Goal: Task Accomplishment & Management: Complete application form

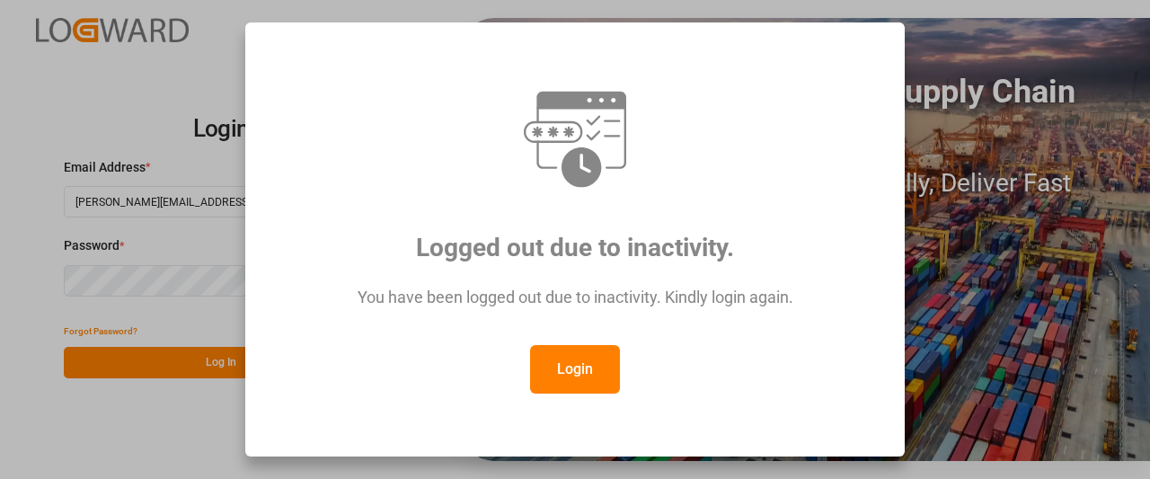
click at [577, 366] on button "Login" at bounding box center [575, 369] width 90 height 49
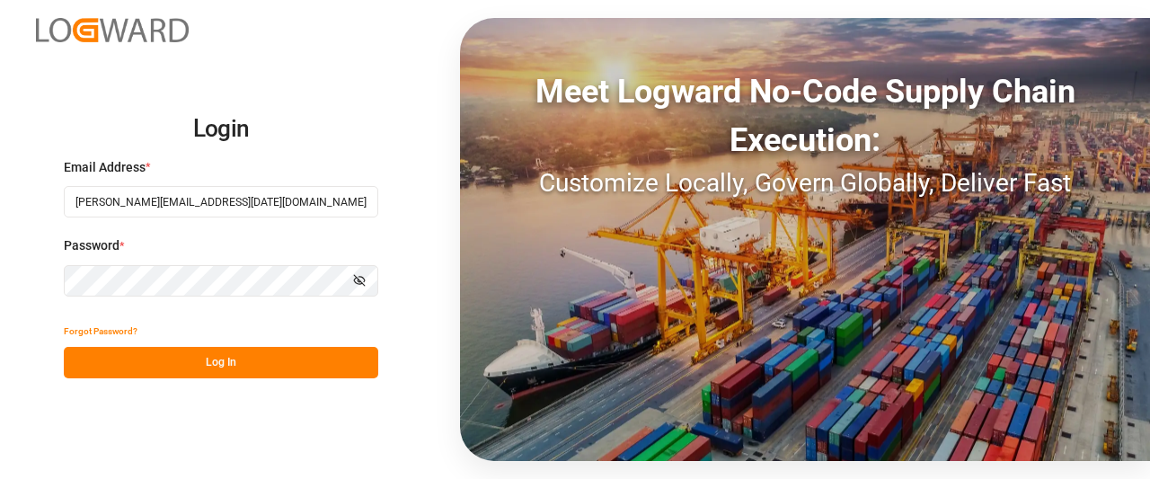
click at [134, 354] on button "Log In" at bounding box center [221, 362] width 315 height 31
type input "[PERSON_NAME][EMAIL_ADDRESS][DATE][DOMAIN_NAME]"
click at [143, 357] on button "Log In" at bounding box center [221, 362] width 315 height 31
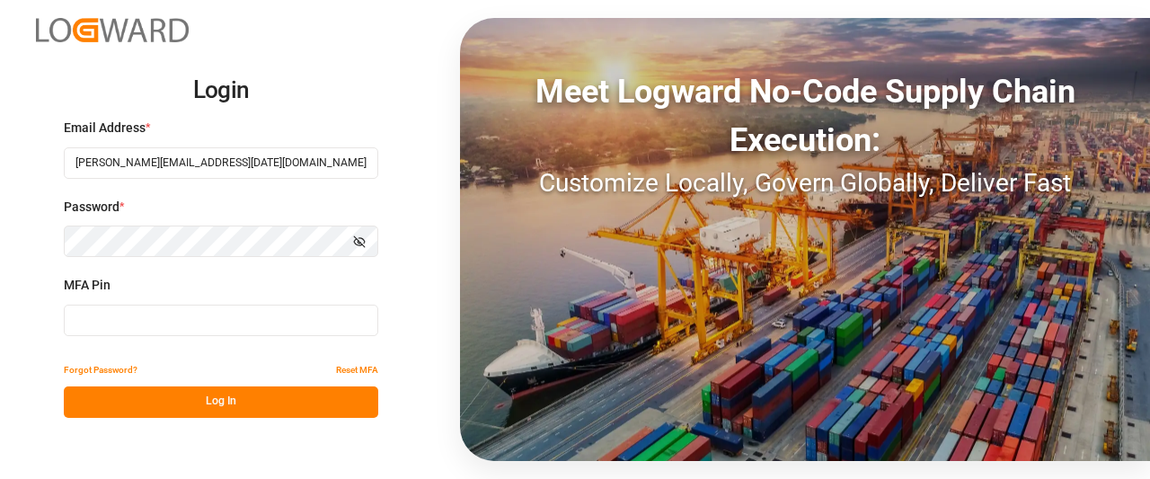
click at [184, 328] on input at bounding box center [221, 320] width 315 height 31
type input "421020"
click at [185, 402] on button "Log In" at bounding box center [221, 401] width 315 height 31
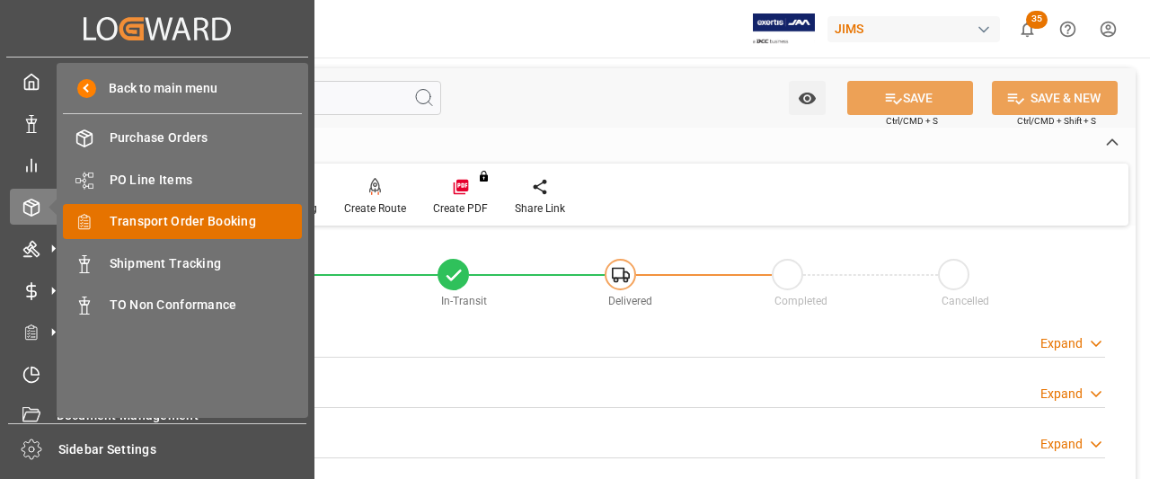
click at [157, 219] on span "Transport Order Booking" at bounding box center [206, 221] width 193 height 19
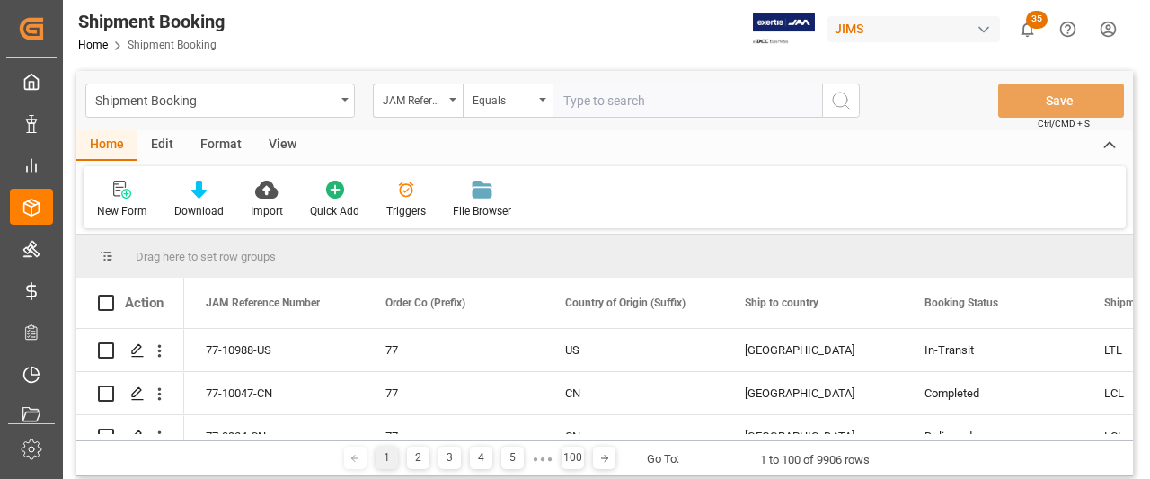
click at [582, 102] on input "text" at bounding box center [688, 101] width 270 height 34
type input "77-10677-CN"
click at [833, 102] on circle "search button" at bounding box center [840, 100] width 14 height 14
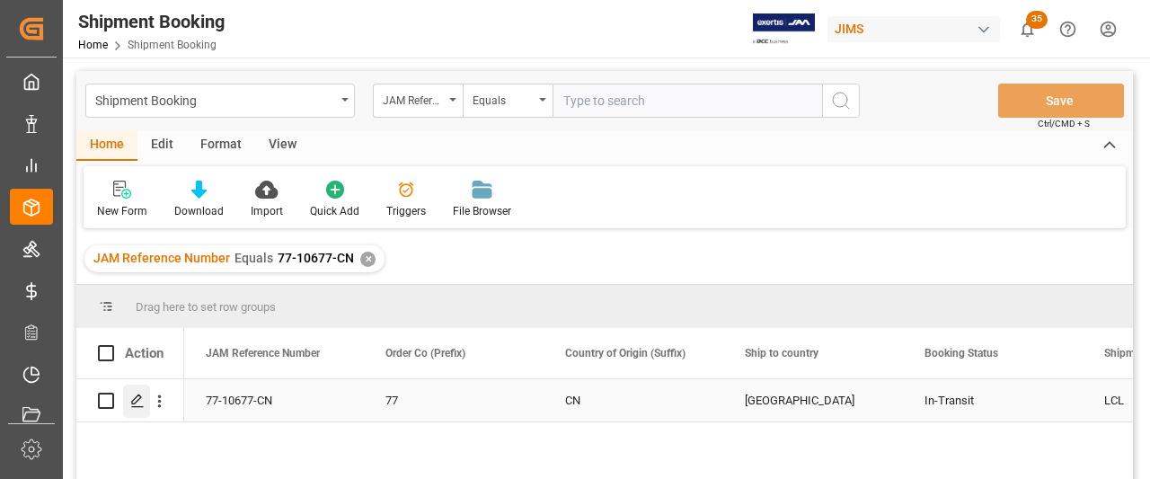
click at [138, 403] on icon "Press SPACE to select this row." at bounding box center [137, 401] width 14 height 14
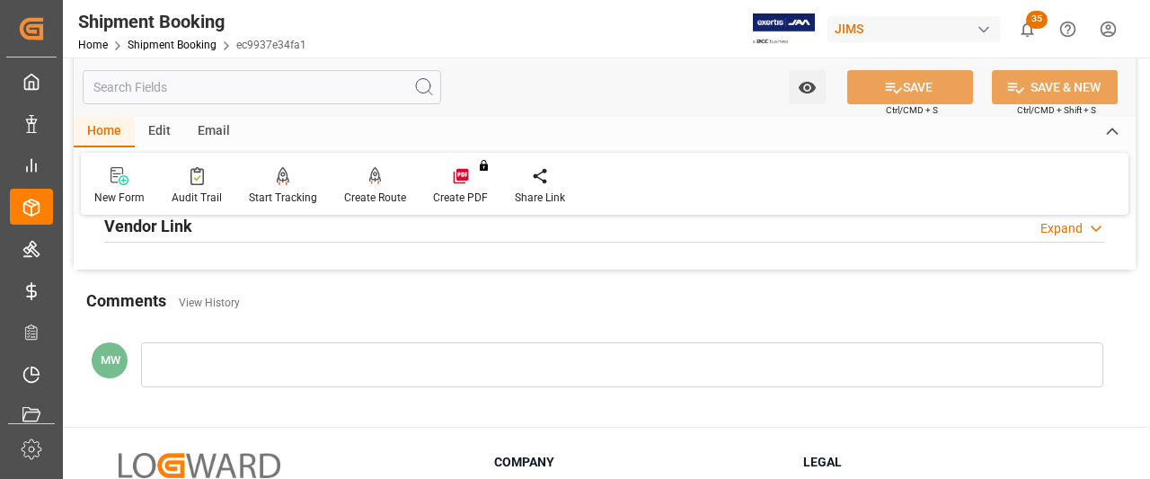
scroll to position [629, 0]
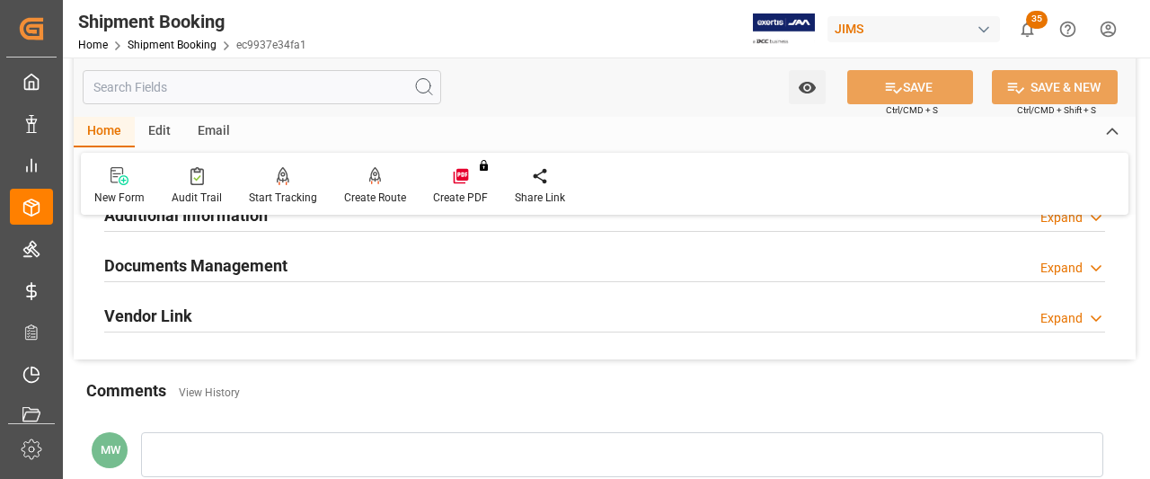
click at [228, 256] on h2 "Documents Management" at bounding box center [195, 265] width 183 height 24
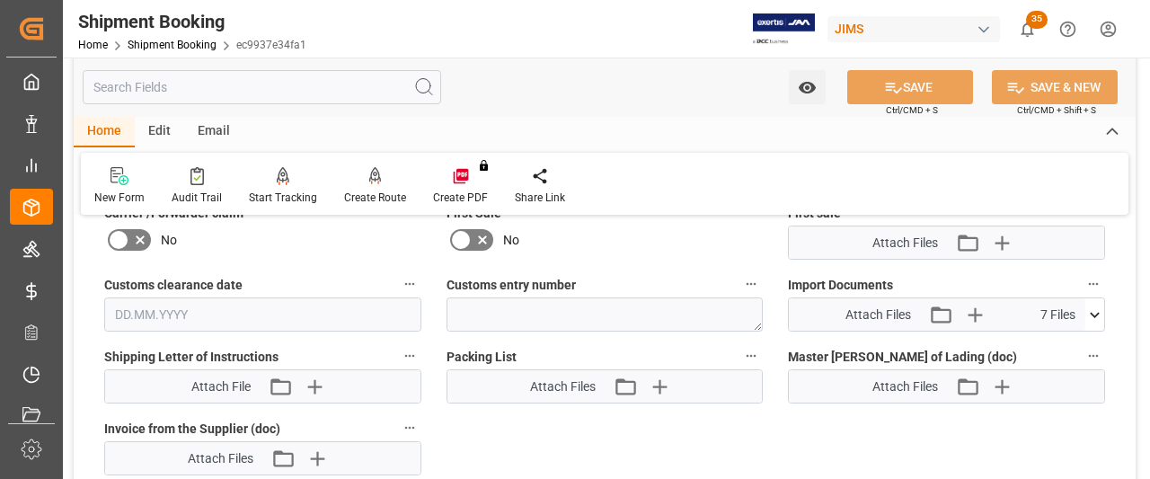
scroll to position [899, 0]
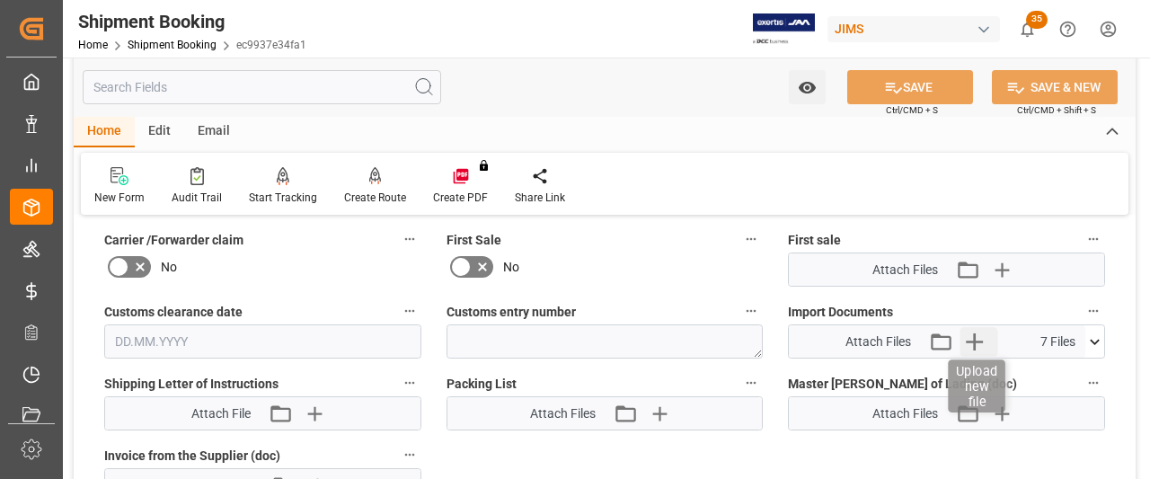
click at [983, 338] on icon "button" at bounding box center [974, 341] width 29 height 29
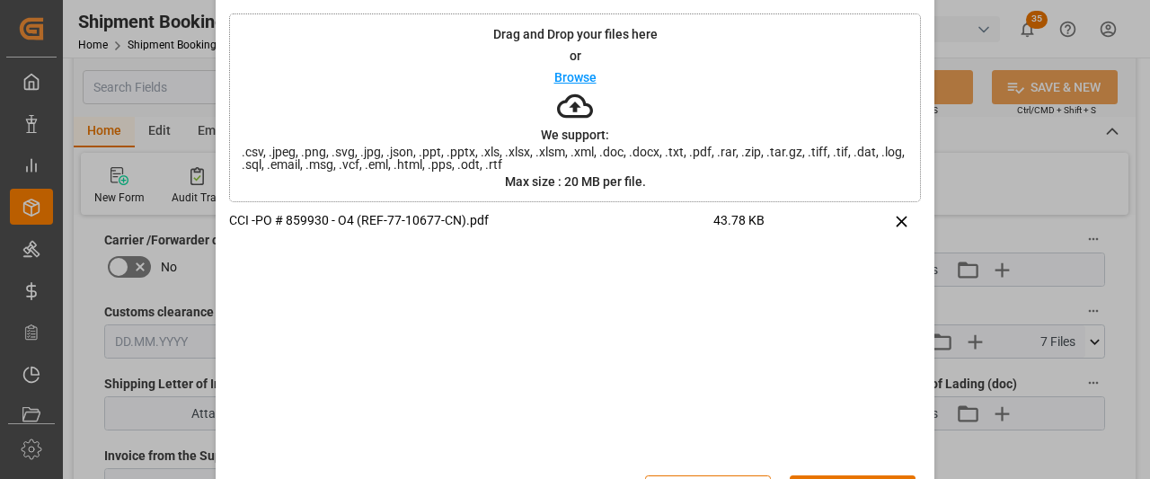
scroll to position [124, 0]
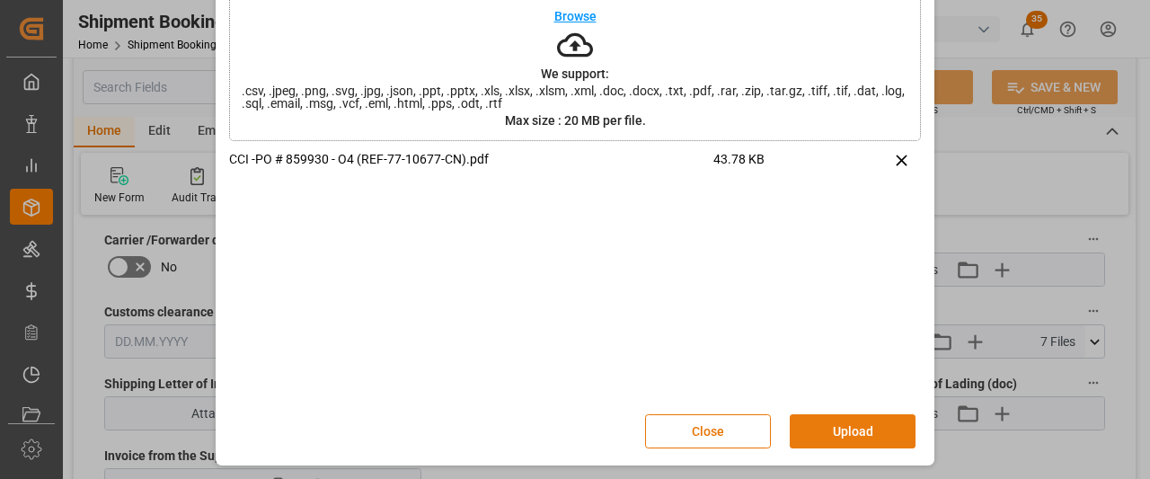
click at [851, 430] on button "Upload" at bounding box center [853, 431] width 126 height 34
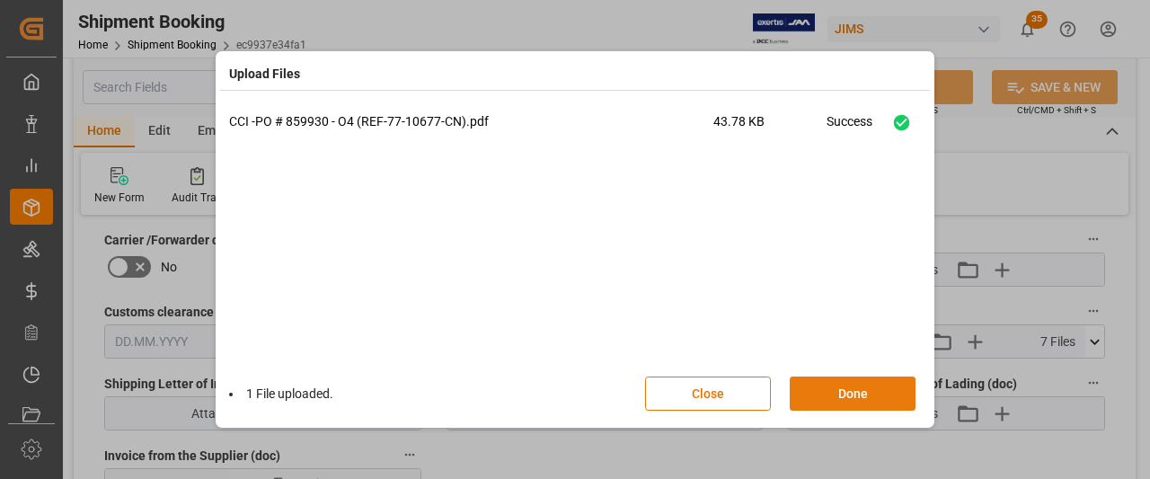
click at [848, 396] on button "Done" at bounding box center [853, 394] width 126 height 34
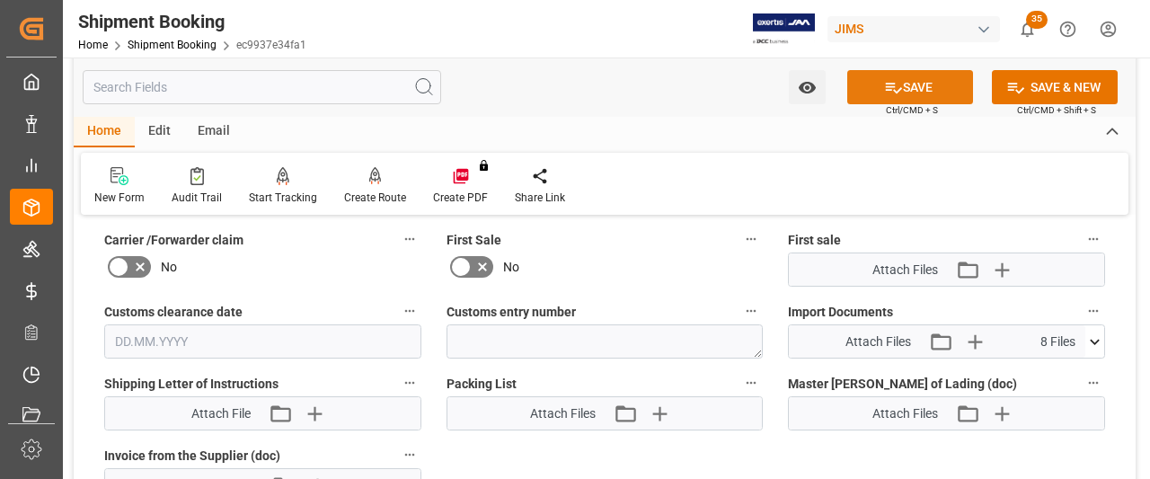
click at [920, 83] on button "SAVE" at bounding box center [910, 87] width 126 height 34
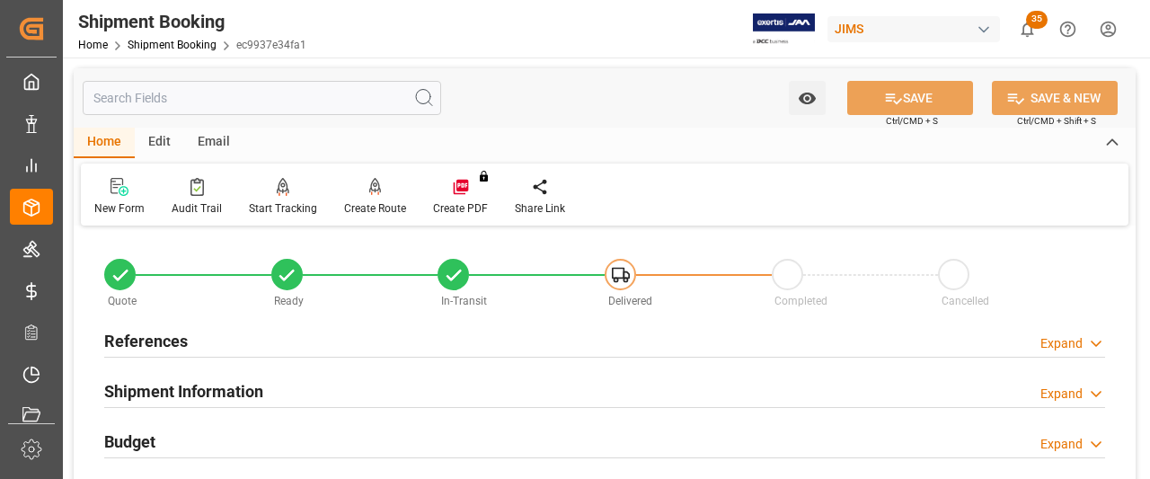
click at [128, 351] on h2 "References" at bounding box center [146, 341] width 84 height 24
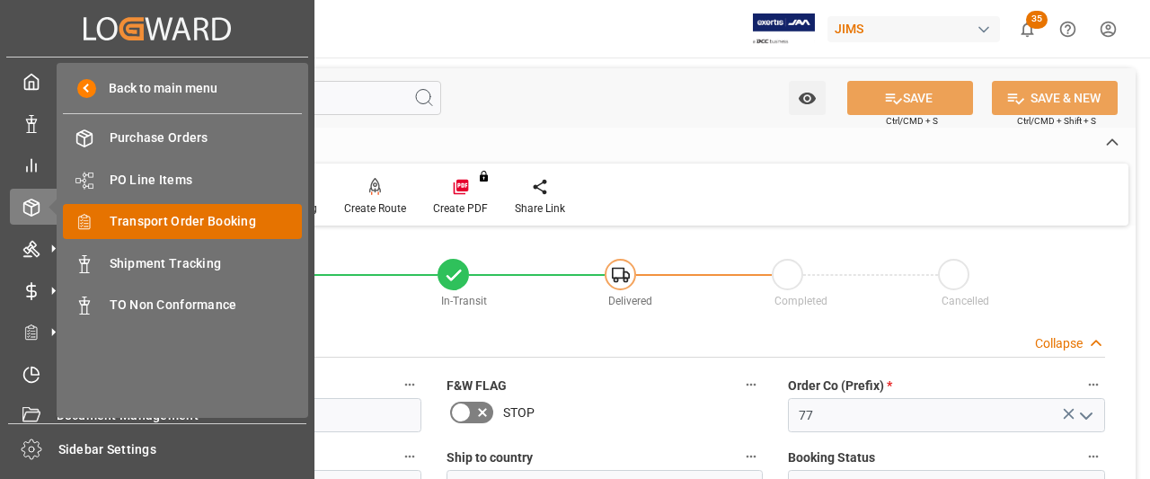
click at [138, 220] on span "Transport Order Booking" at bounding box center [206, 221] width 193 height 19
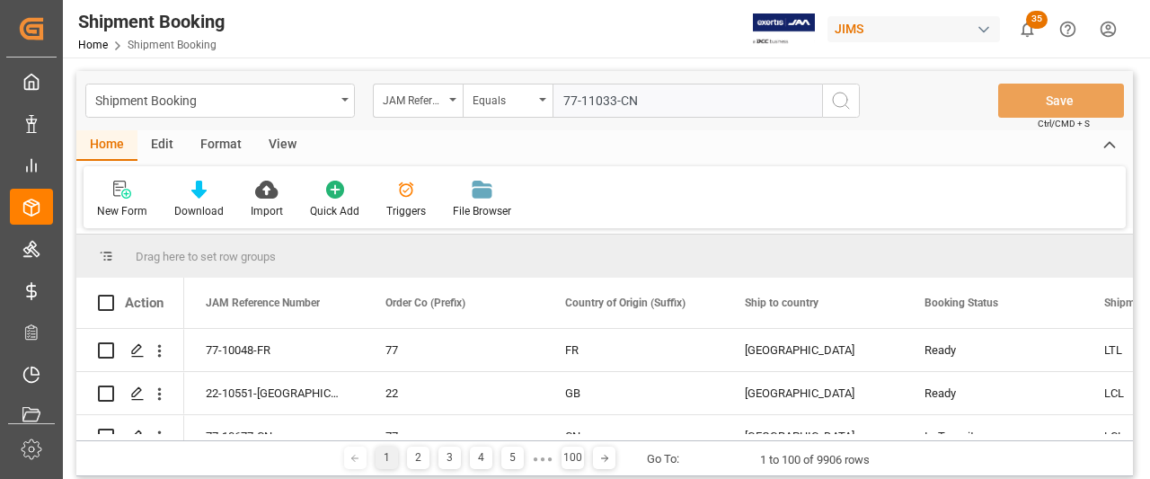
type input "77-11033-CN"
click at [839, 89] on button "search button" at bounding box center [841, 101] width 38 height 34
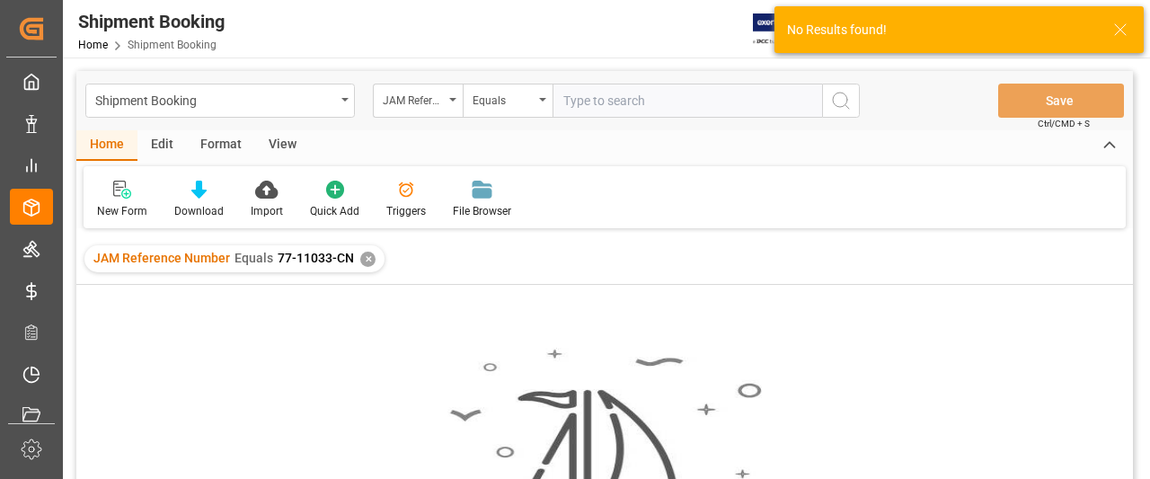
click at [372, 258] on div "JAM Reference Number Equals 77-11033-CN ✕" at bounding box center [234, 258] width 300 height 27
click at [368, 264] on div "✕" at bounding box center [367, 259] width 15 height 15
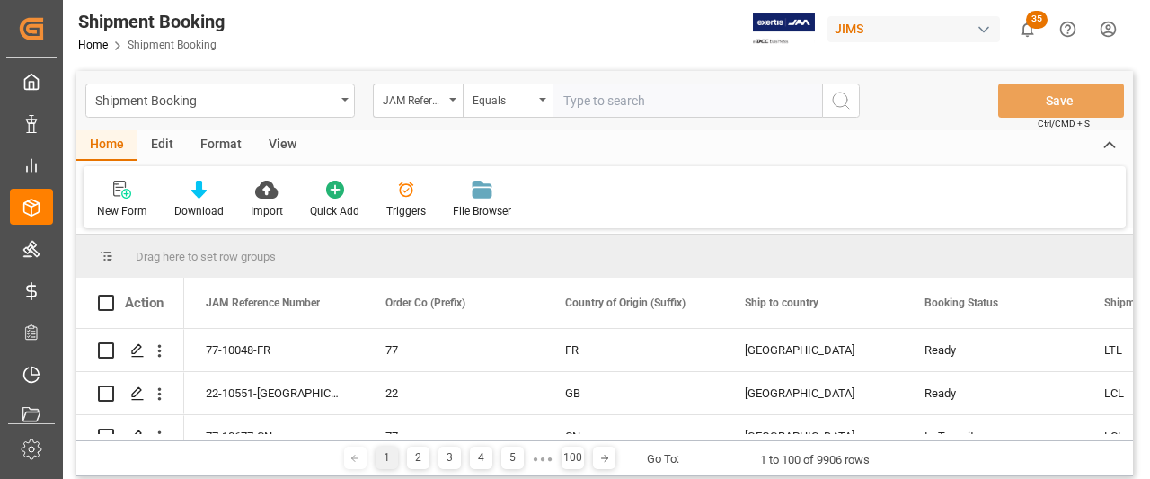
paste input "77-11033-CN"
type input "77-11033-CN"
click at [845, 100] on icon "search button" at bounding box center [841, 101] width 22 height 22
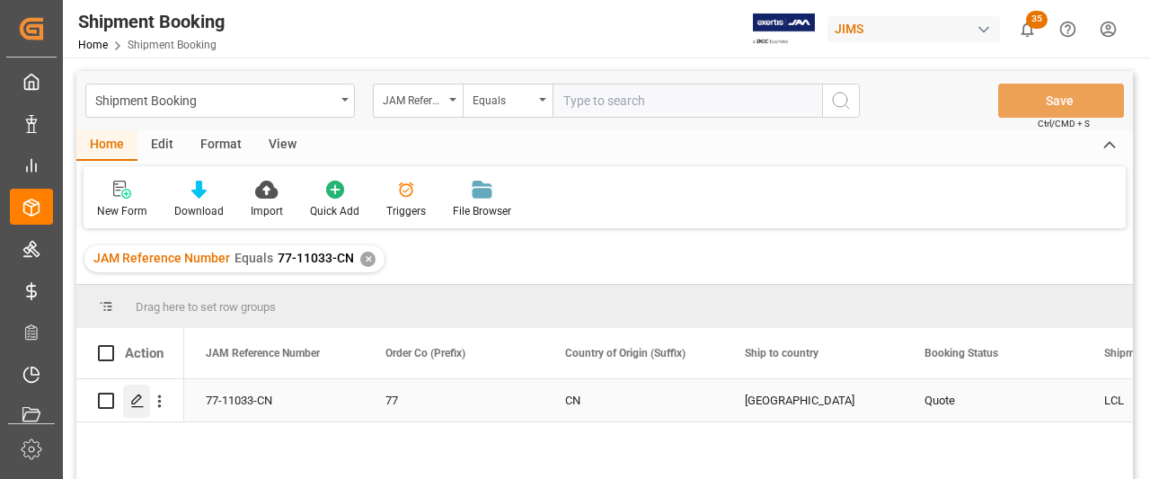
click at [138, 402] on icon "Press SPACE to select this row." at bounding box center [137, 401] width 14 height 14
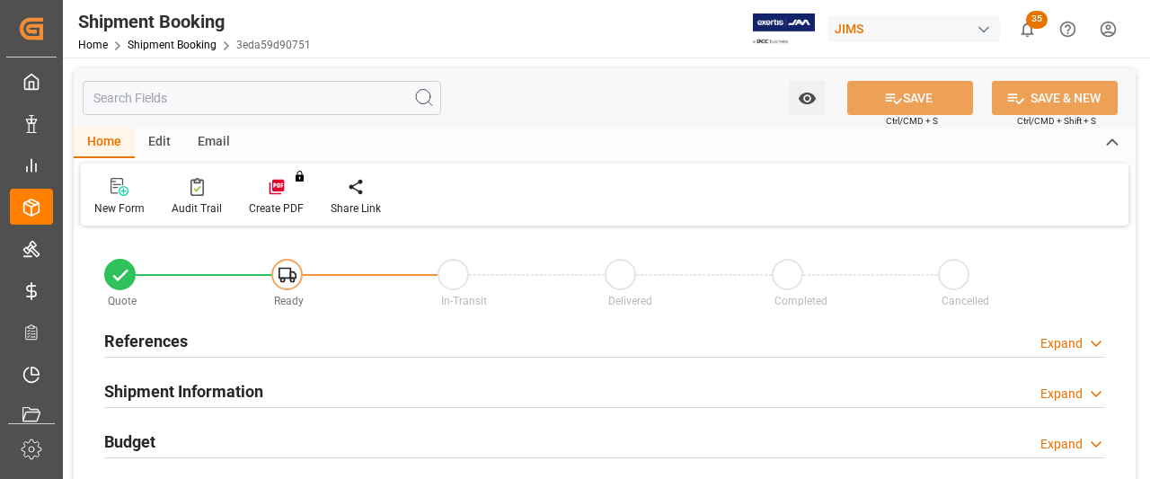
type input "0"
type input "11.09.2025"
click at [145, 341] on h2 "References" at bounding box center [146, 341] width 84 height 24
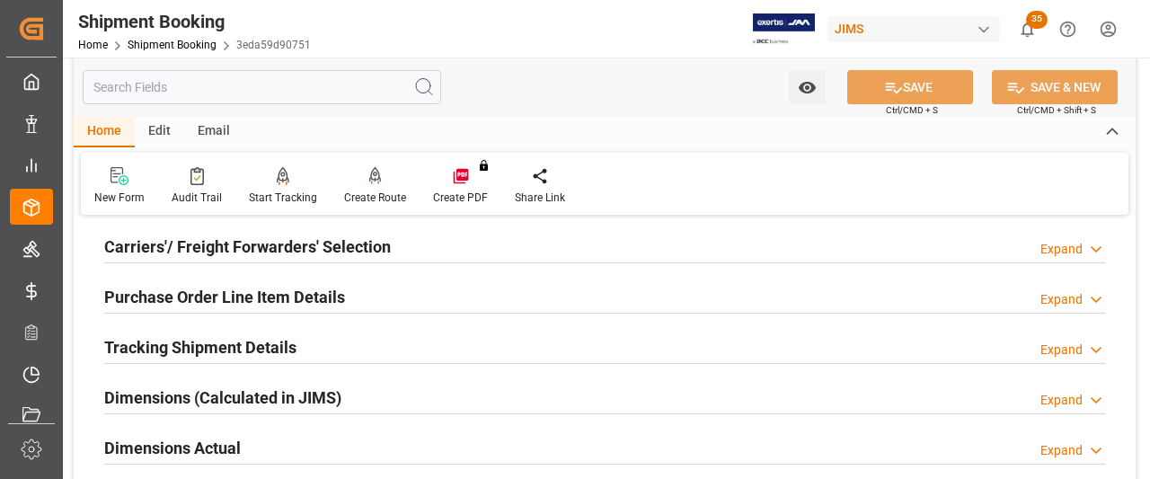
scroll to position [539, 0]
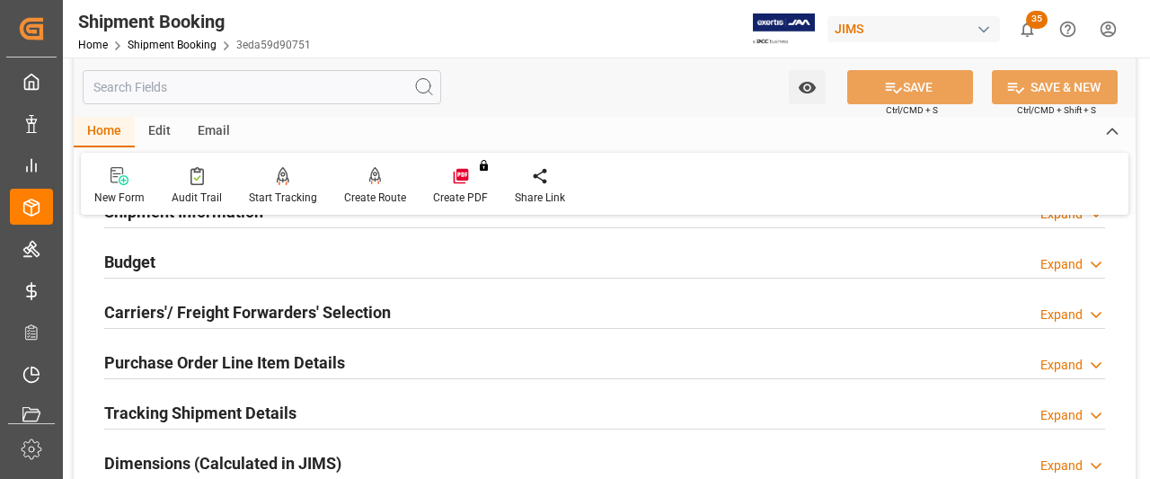
click at [230, 321] on h2 "Carriers'/ Freight Forwarders' Selection" at bounding box center [247, 312] width 287 height 24
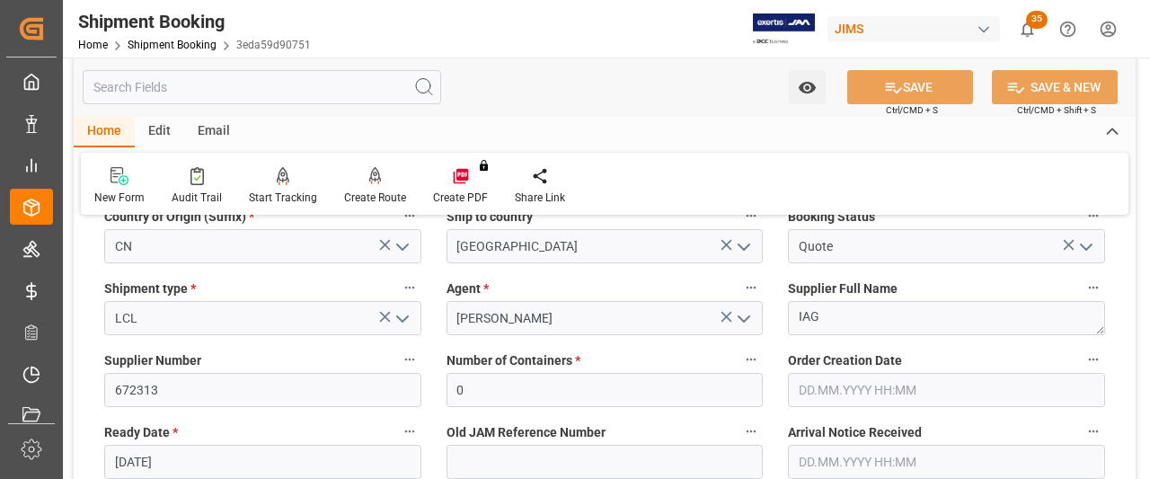
scroll to position [270, 0]
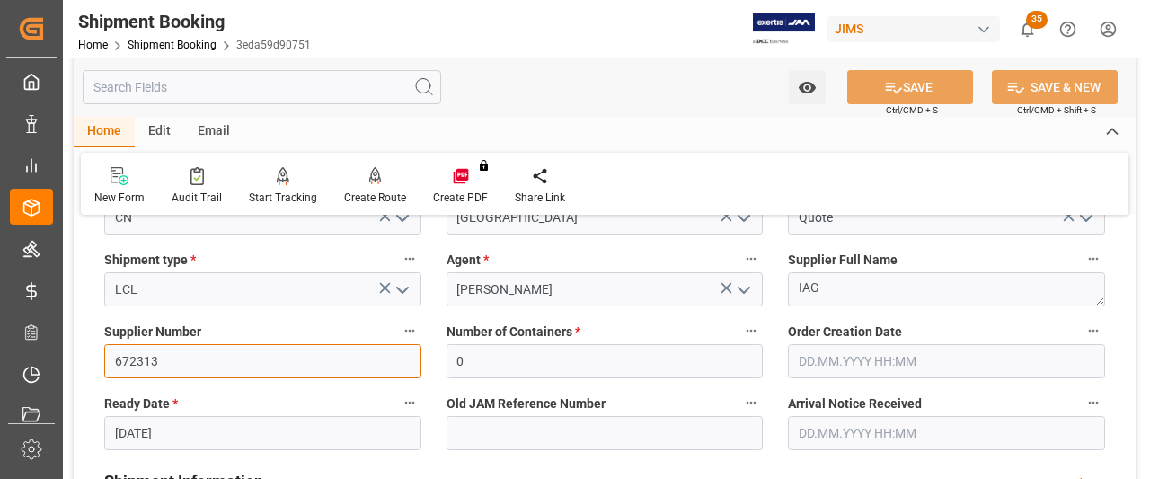
drag, startPoint x: 174, startPoint y: 358, endPoint x: 93, endPoint y: 358, distance: 80.9
click at [93, 358] on div "Supplier Number 672313" at bounding box center [263, 349] width 342 height 72
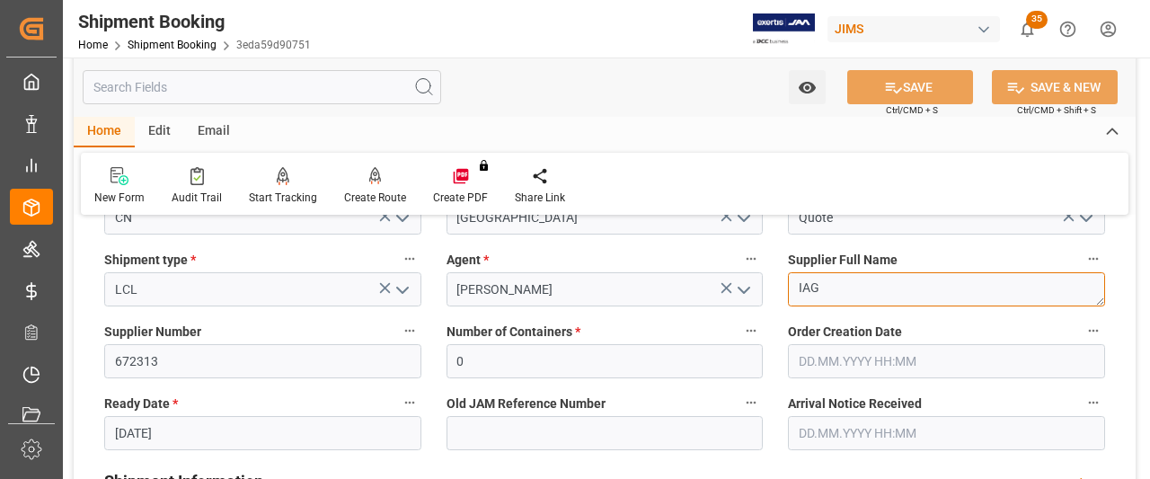
drag, startPoint x: 822, startPoint y: 275, endPoint x: 757, endPoint y: 289, distance: 67.2
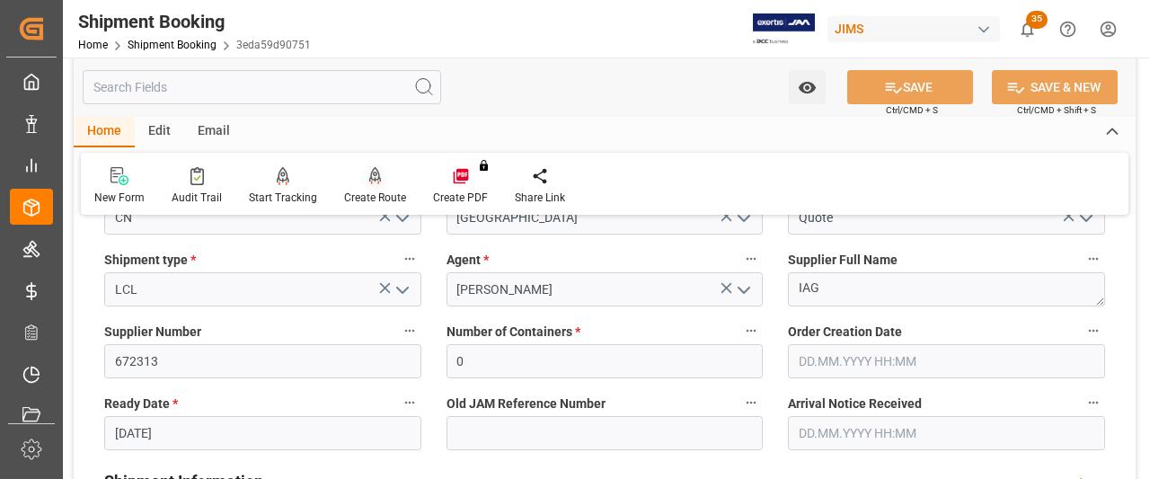
click at [359, 195] on div "Create Route" at bounding box center [375, 198] width 62 height 16
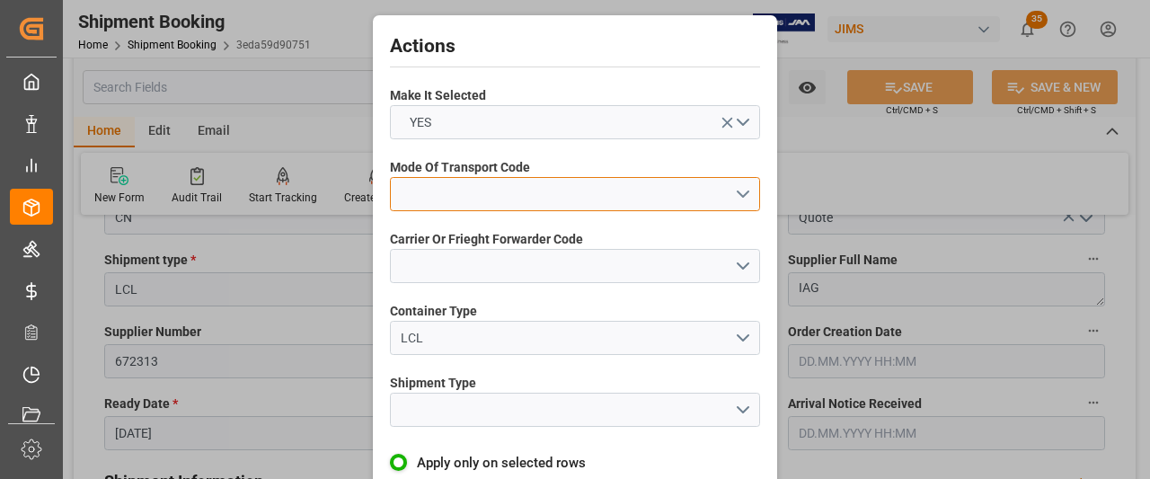
click at [738, 199] on button "open menu" at bounding box center [575, 194] width 370 height 34
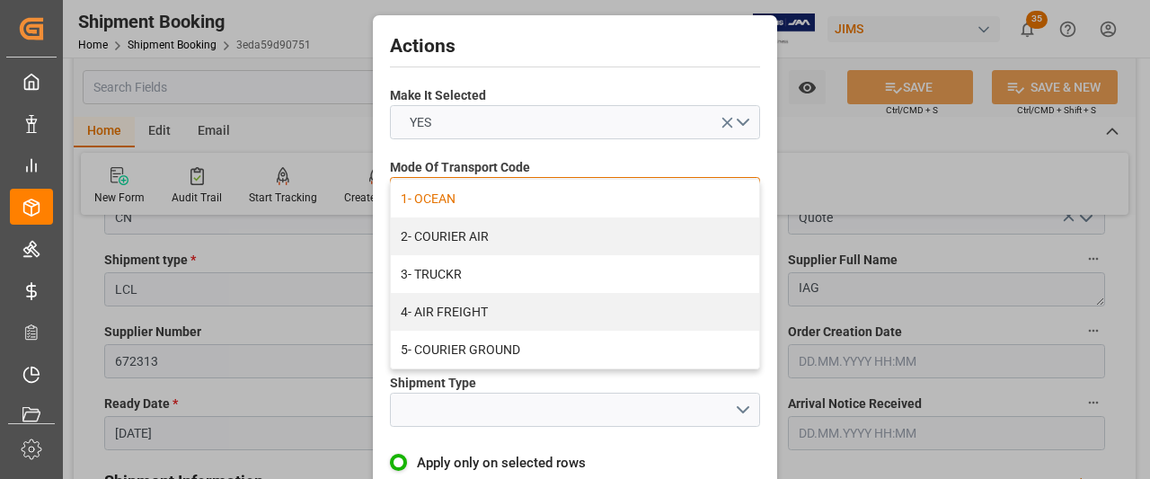
click at [449, 199] on div "1- OCEAN" at bounding box center [575, 199] width 368 height 38
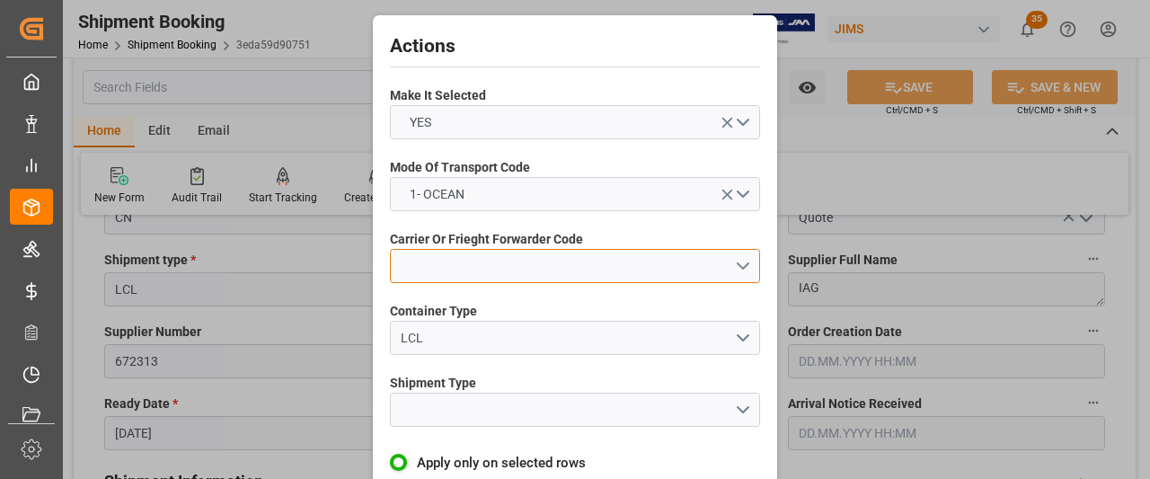
click at [506, 263] on button "open menu" at bounding box center [575, 266] width 370 height 34
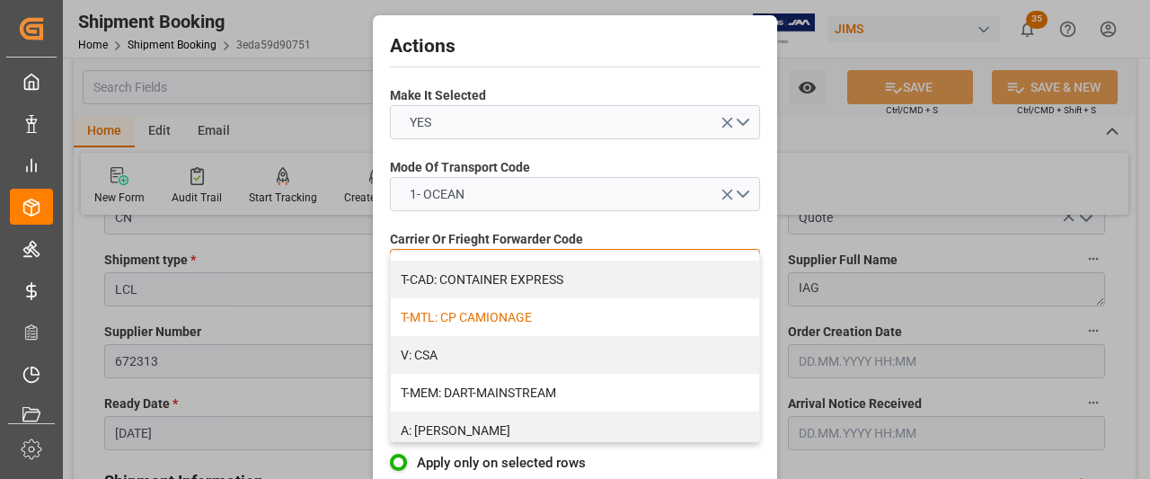
scroll to position [180, 0]
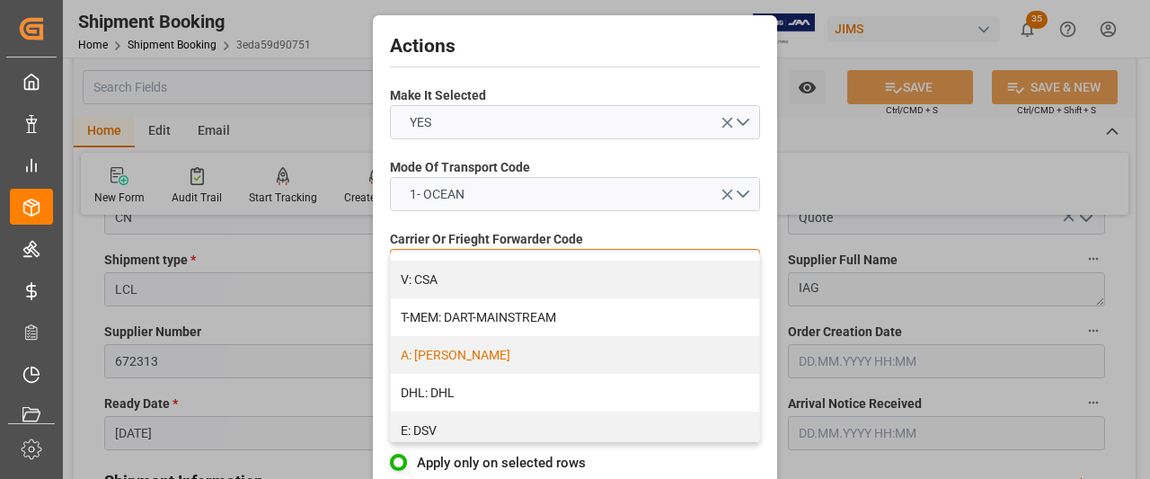
click at [468, 361] on div "A: DELMAR" at bounding box center [575, 355] width 368 height 38
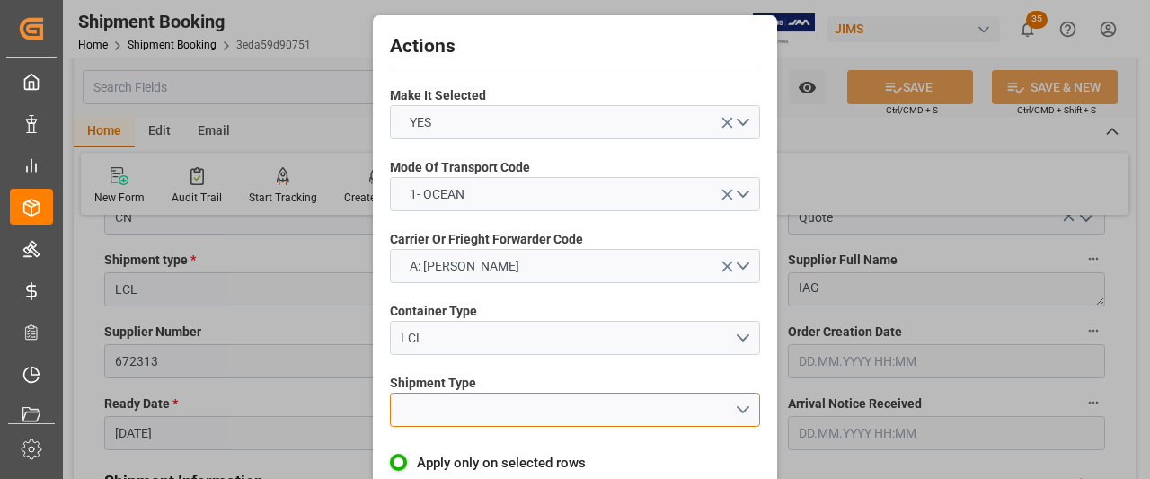
click at [539, 398] on button "open menu" at bounding box center [575, 410] width 370 height 34
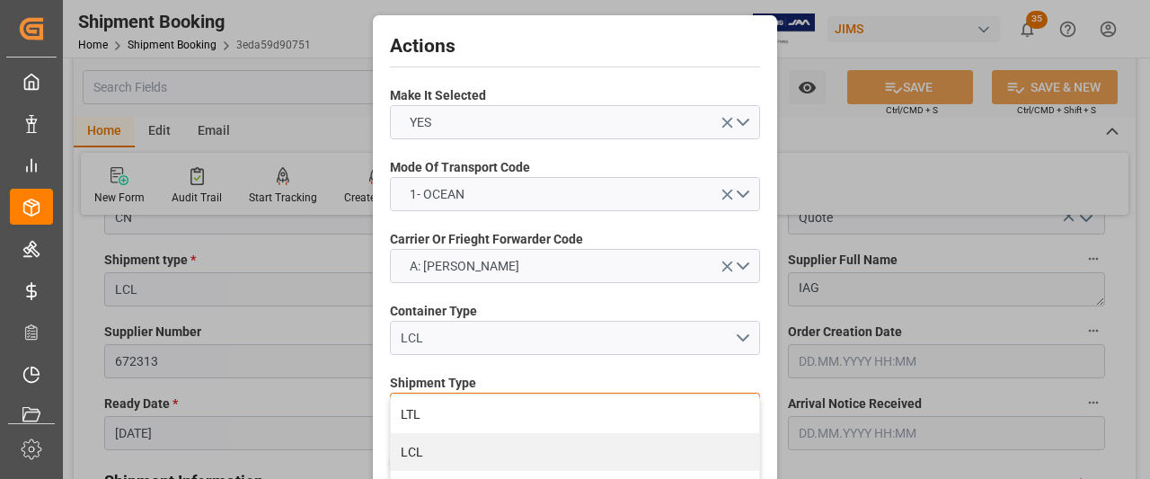
drag, startPoint x: 422, startPoint y: 453, endPoint x: 432, endPoint y: 448, distance: 10.9
click at [424, 452] on div "LCL" at bounding box center [575, 452] width 368 height 38
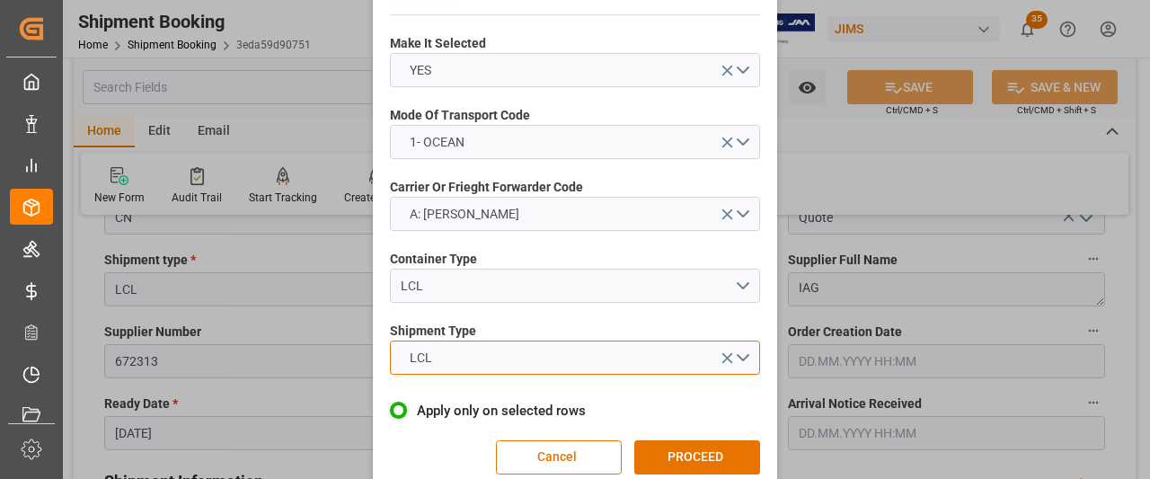
scroll to position [79, 0]
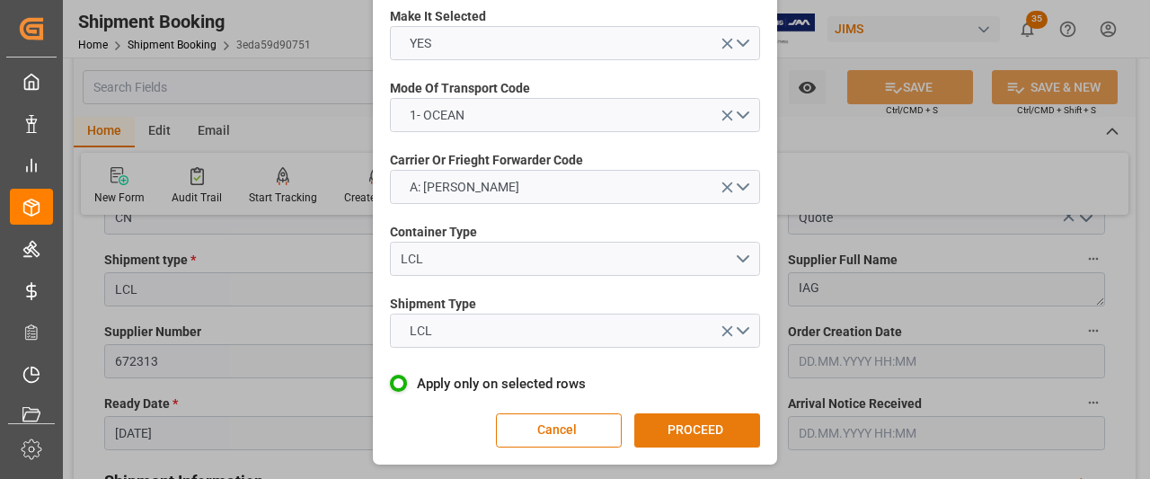
click at [685, 429] on button "PROCEED" at bounding box center [697, 430] width 126 height 34
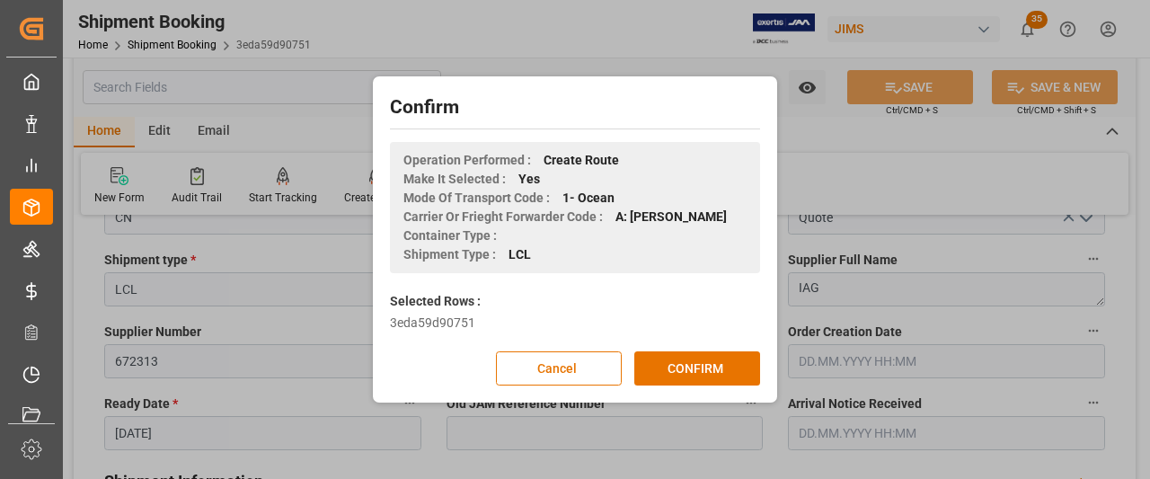
scroll to position [0, 0]
click at [677, 373] on button "CONFIRM" at bounding box center [697, 368] width 126 height 34
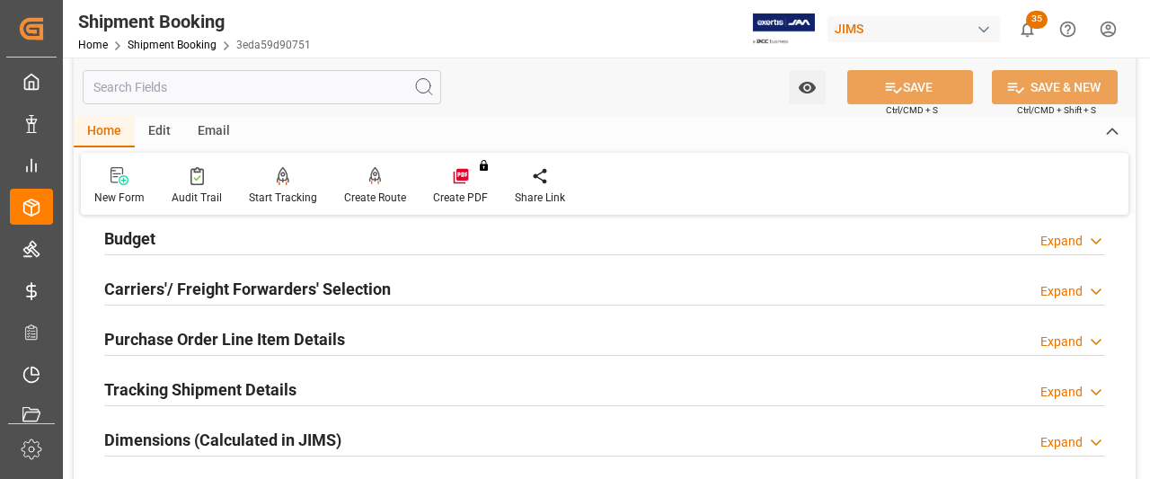
scroll to position [180, 0]
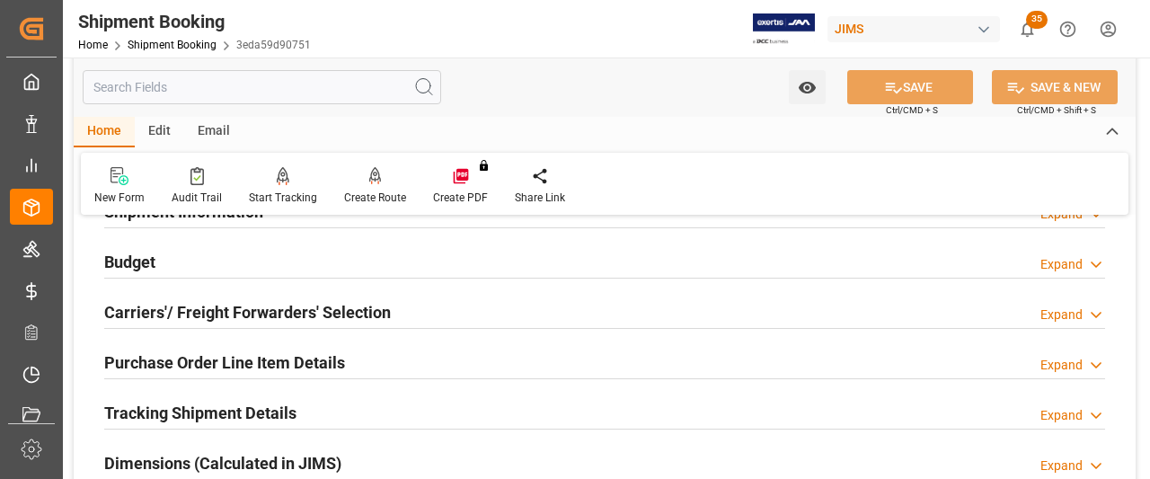
click at [253, 315] on h2 "Carriers'/ Freight Forwarders' Selection" at bounding box center [247, 312] width 287 height 24
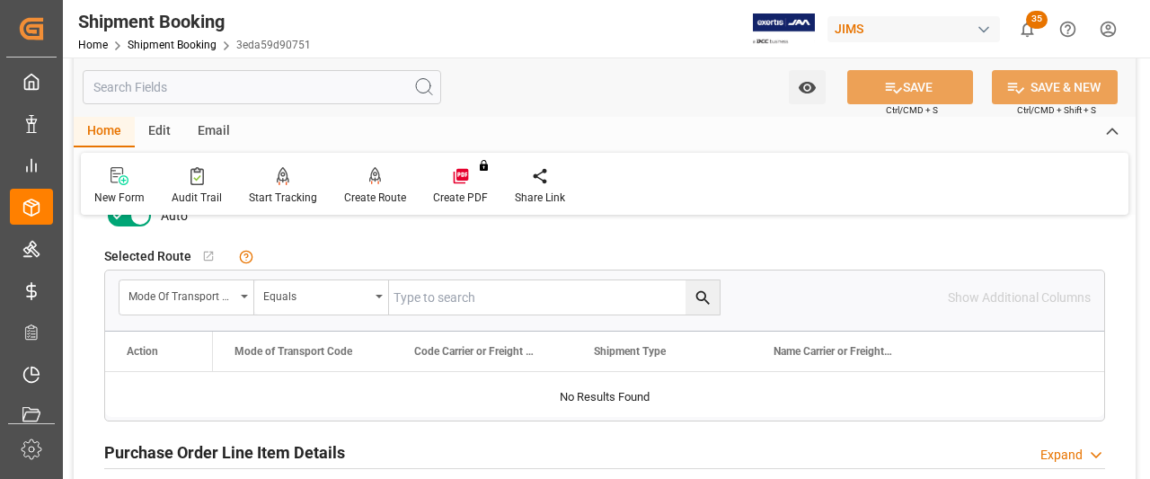
scroll to position [449, 0]
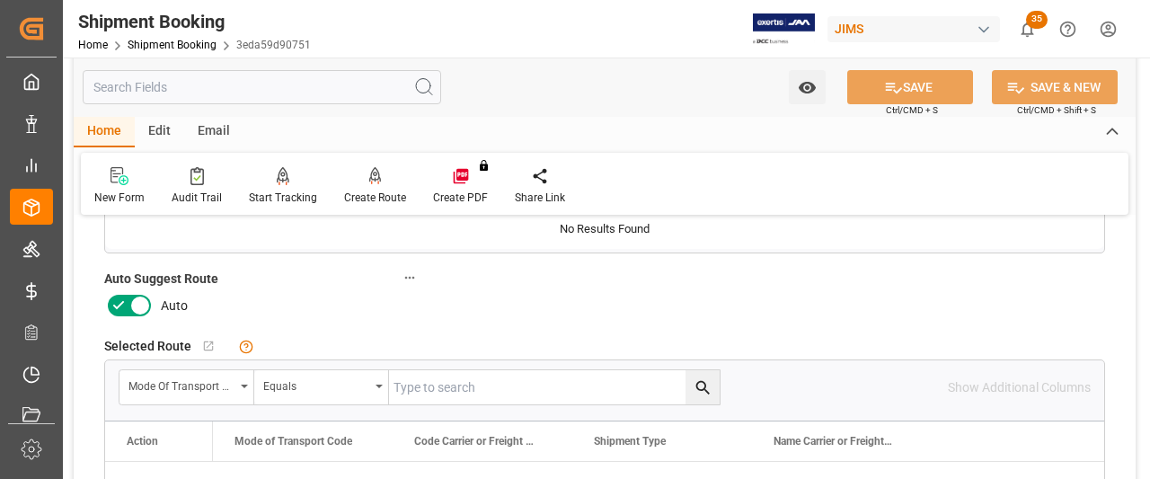
click at [135, 306] on icon at bounding box center [140, 306] width 22 height 22
click at [0, 0] on input "checkbox" at bounding box center [0, 0] width 0 height 0
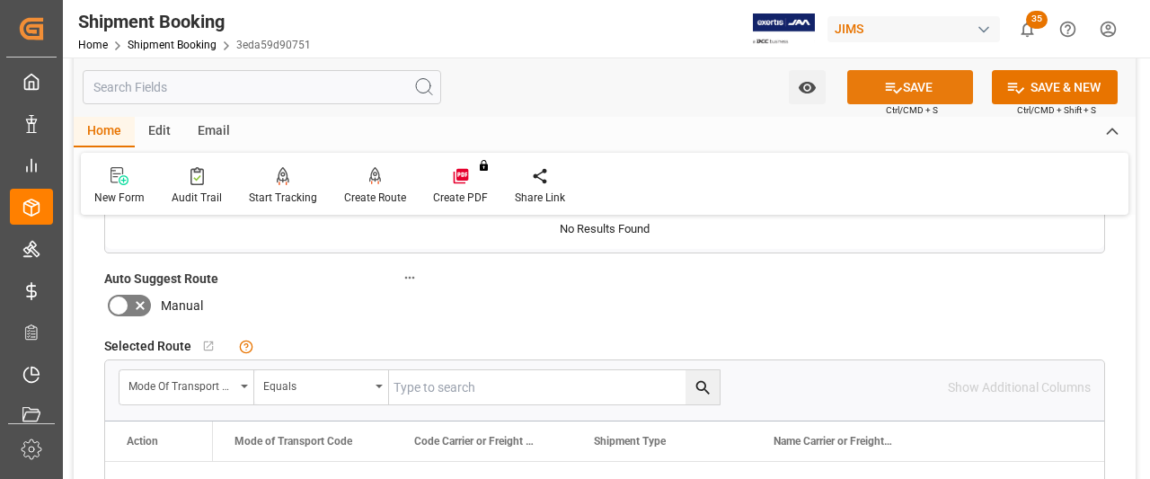
click at [933, 92] on button "SAVE" at bounding box center [910, 87] width 126 height 34
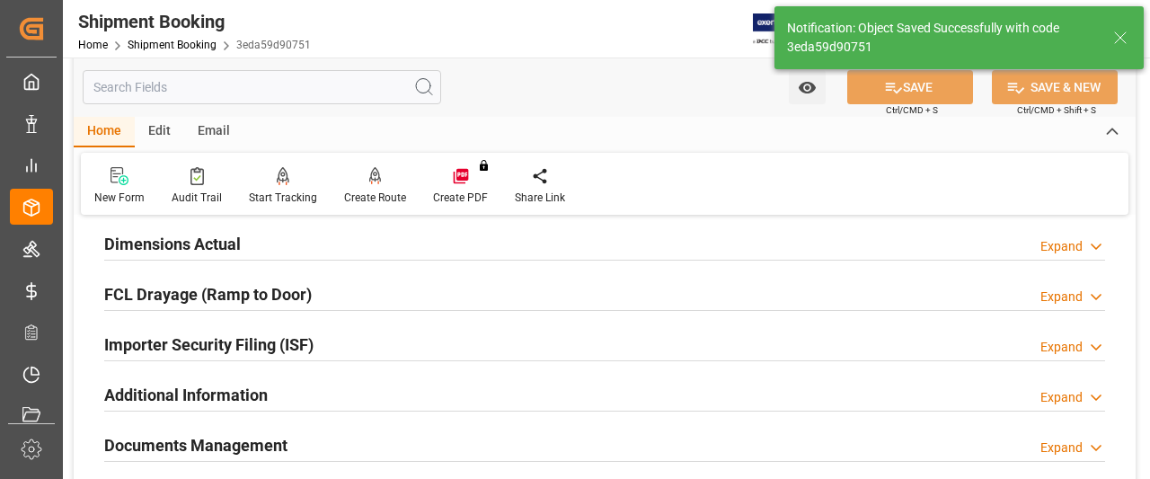
type input "Ready"
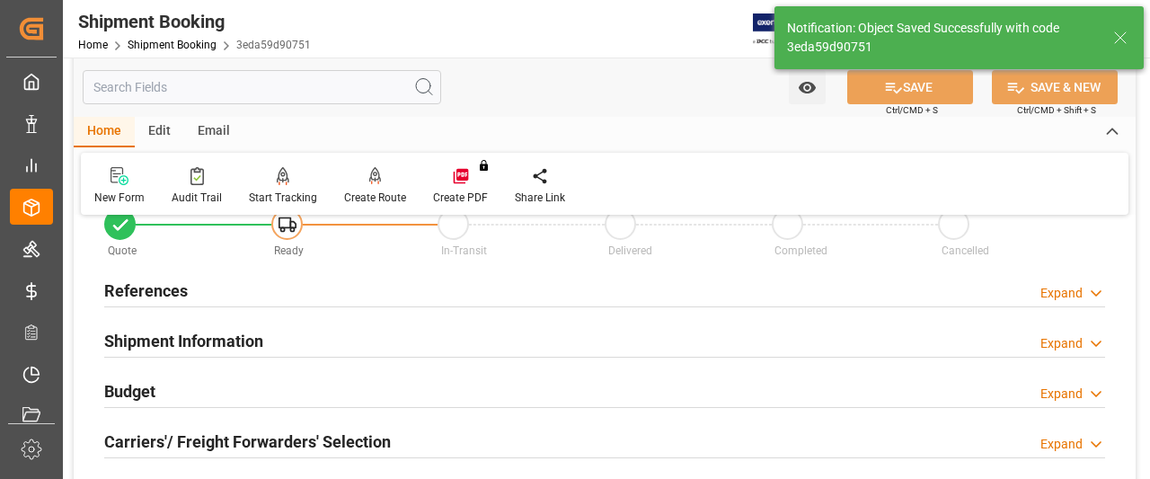
scroll to position [0, 0]
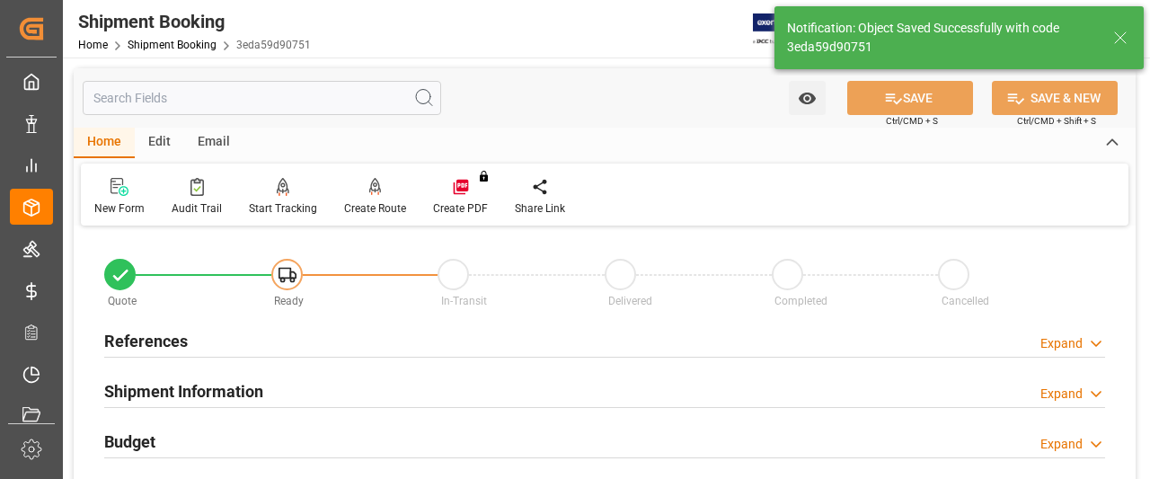
click at [124, 344] on h2 "References" at bounding box center [146, 341] width 84 height 24
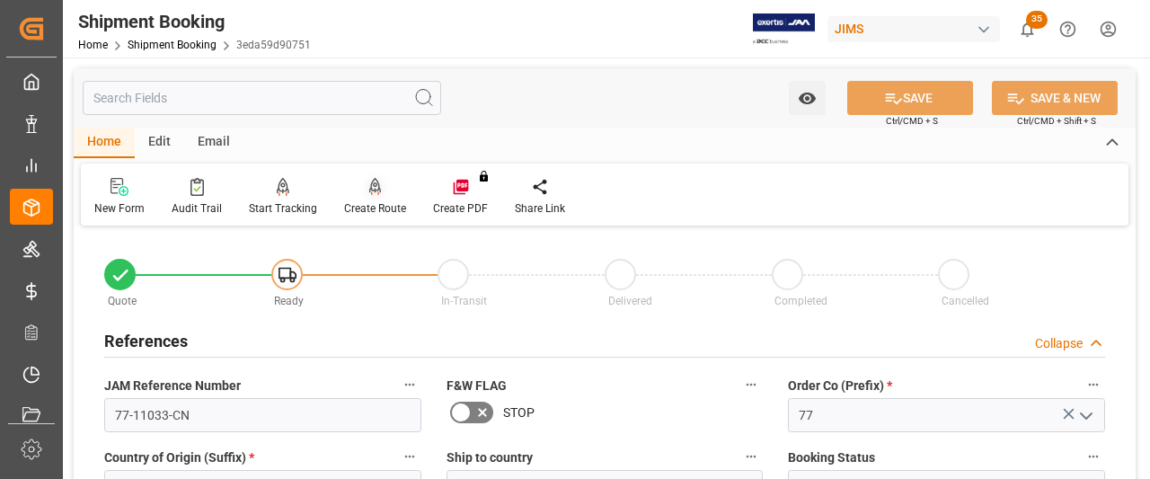
click at [364, 202] on div "Create Route" at bounding box center [375, 208] width 62 height 16
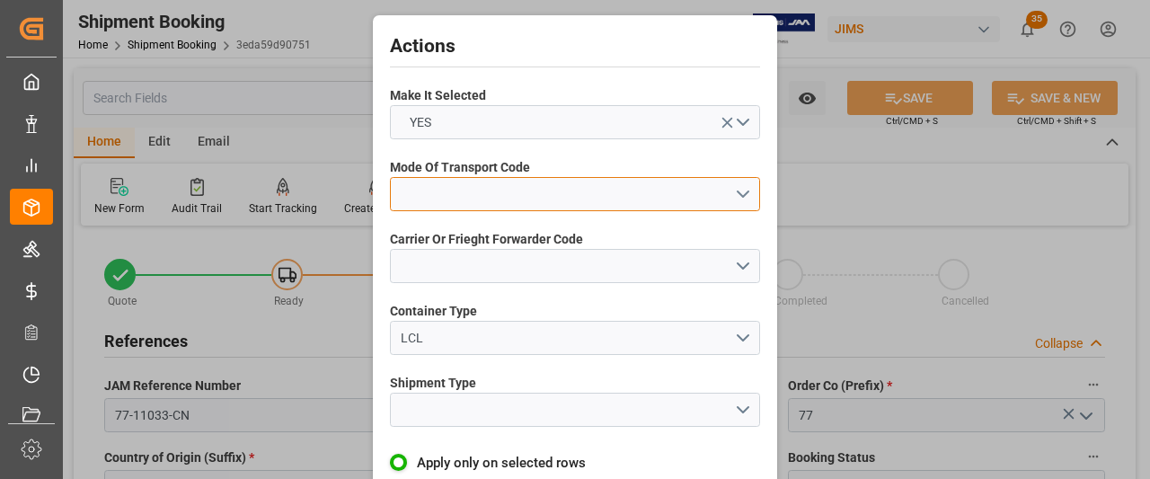
click at [563, 196] on button "open menu" at bounding box center [575, 194] width 370 height 34
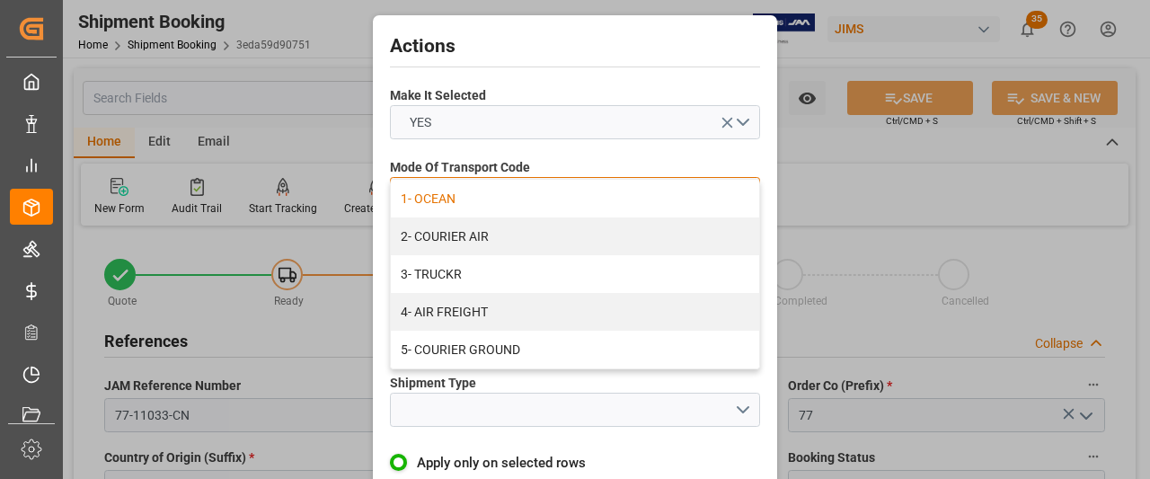
click at [464, 191] on div "1- OCEAN" at bounding box center [575, 199] width 368 height 38
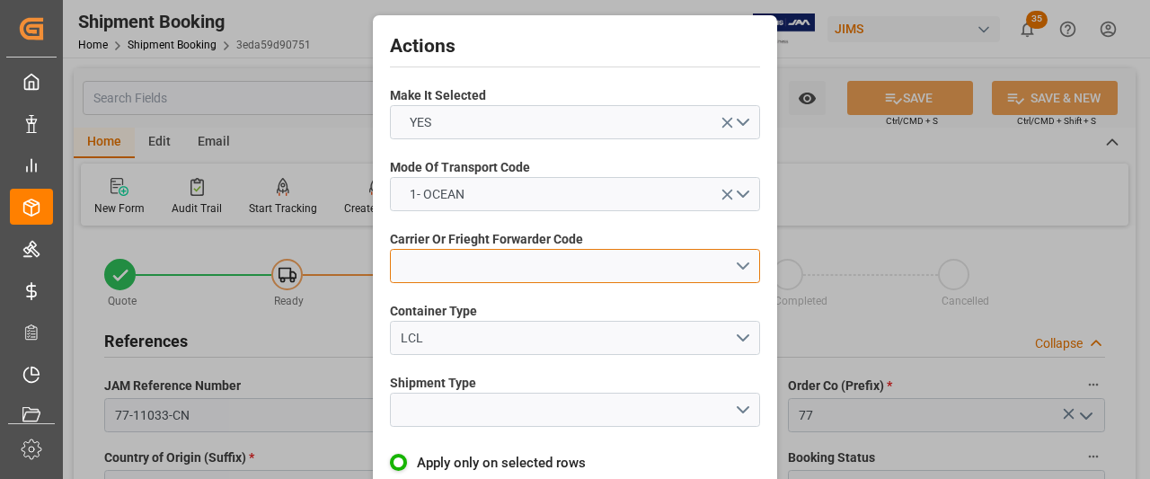
click at [507, 269] on button "open menu" at bounding box center [575, 266] width 370 height 34
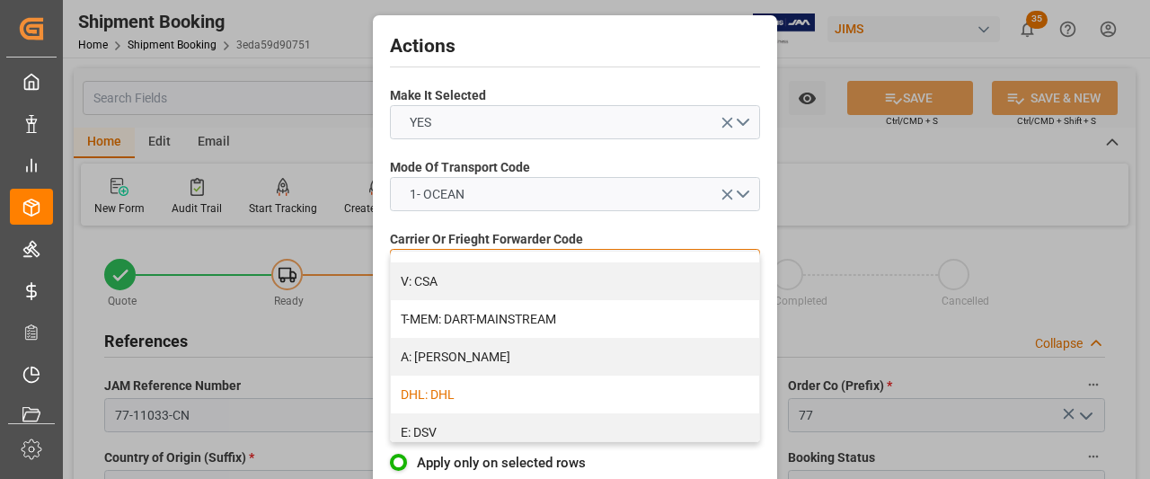
scroll to position [180, 0]
click at [460, 363] on div "A: DELMAR" at bounding box center [575, 355] width 368 height 38
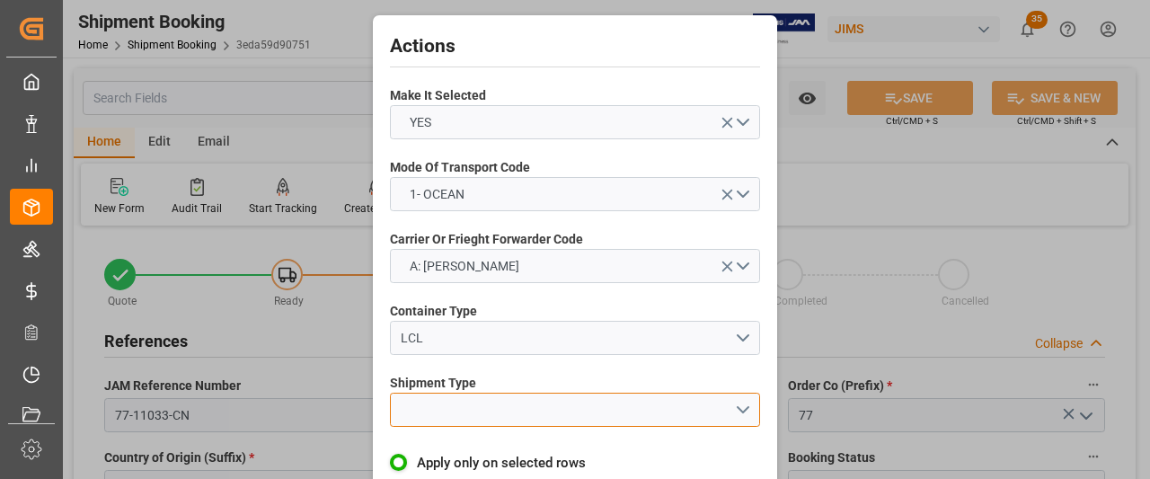
click at [474, 405] on button "open menu" at bounding box center [575, 410] width 370 height 34
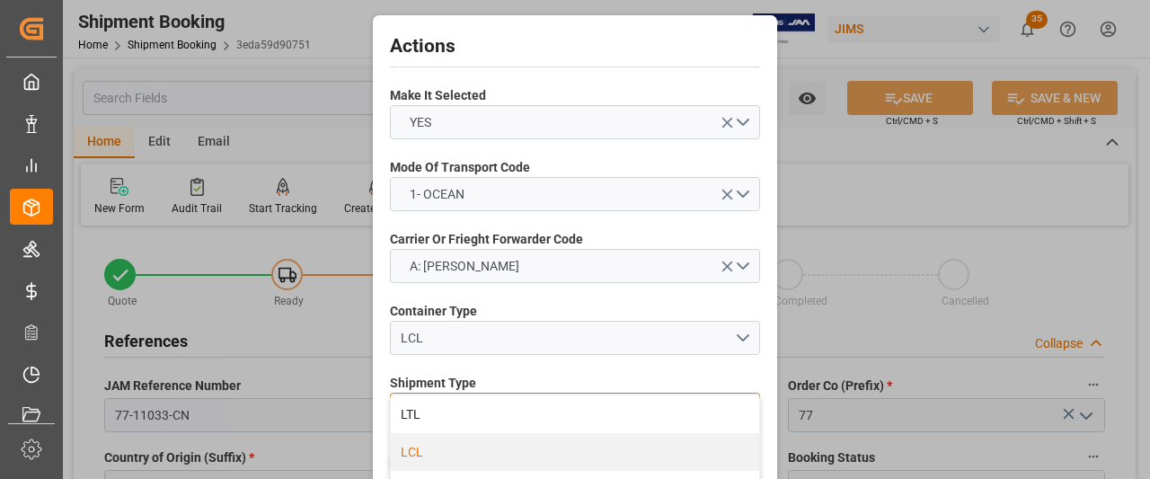
click at [428, 450] on div "LCL" at bounding box center [575, 452] width 368 height 38
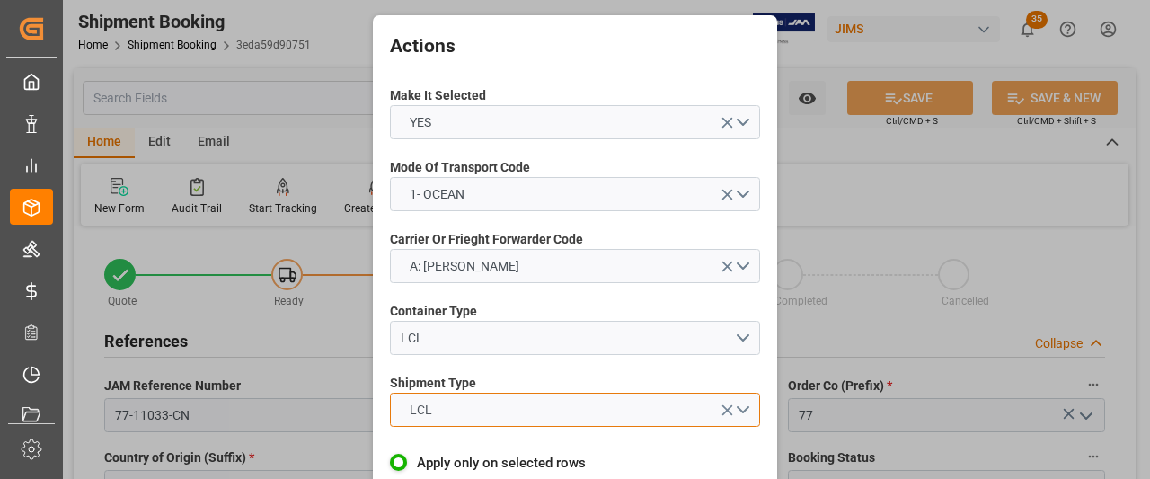
scroll to position [79, 0]
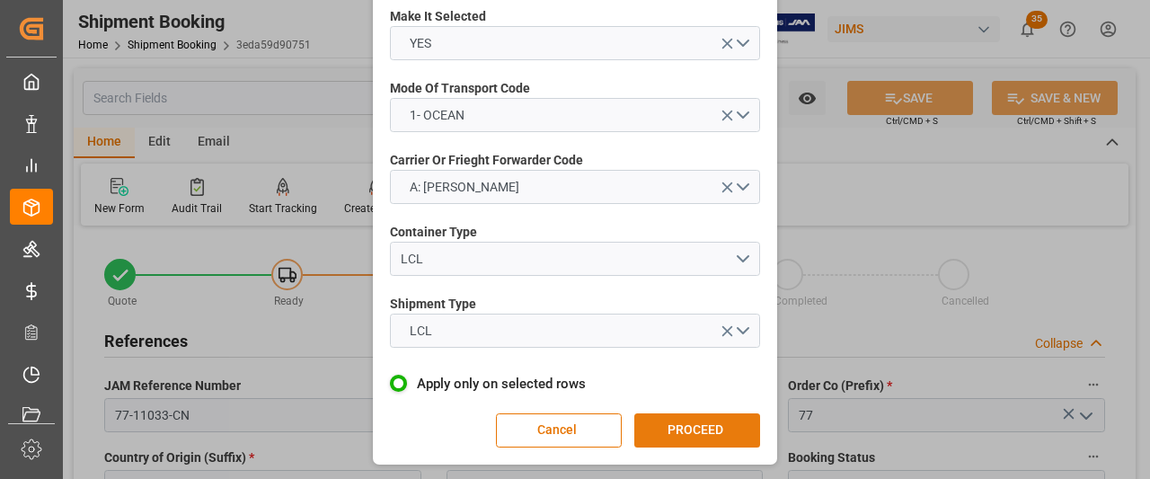
click at [658, 434] on button "PROCEED" at bounding box center [697, 430] width 126 height 34
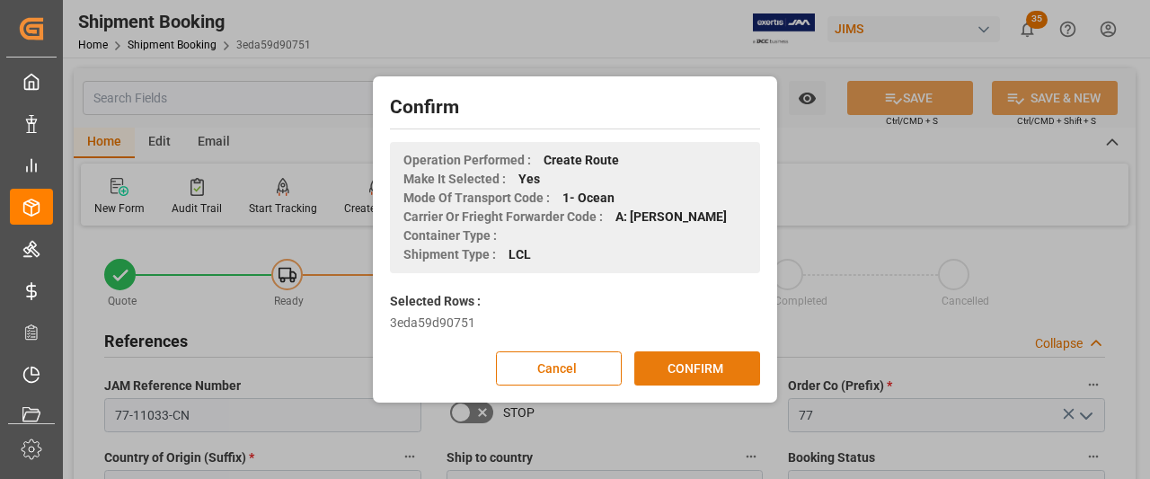
click at [678, 366] on button "CONFIRM" at bounding box center [697, 368] width 126 height 34
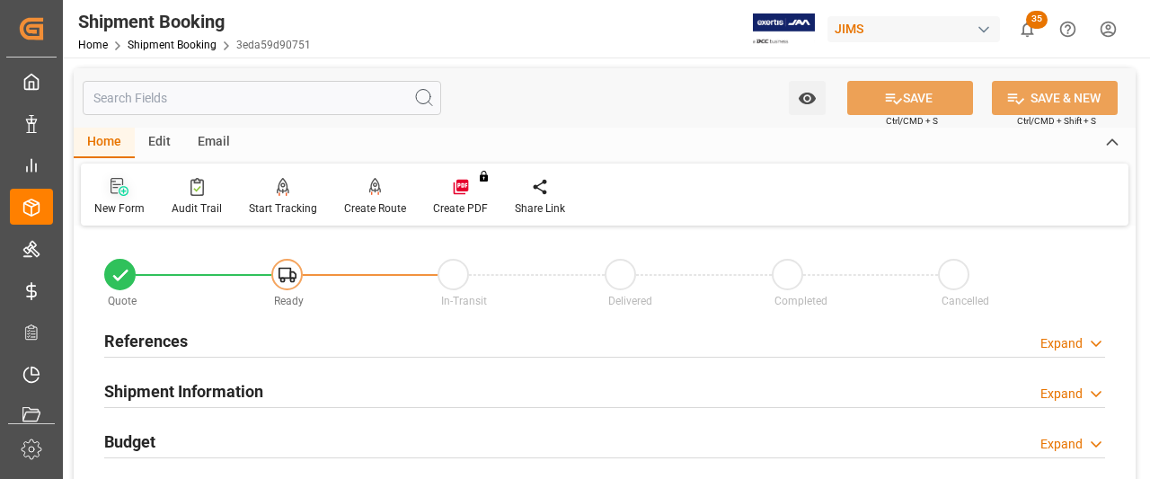
click at [118, 195] on icon at bounding box center [120, 187] width 18 height 18
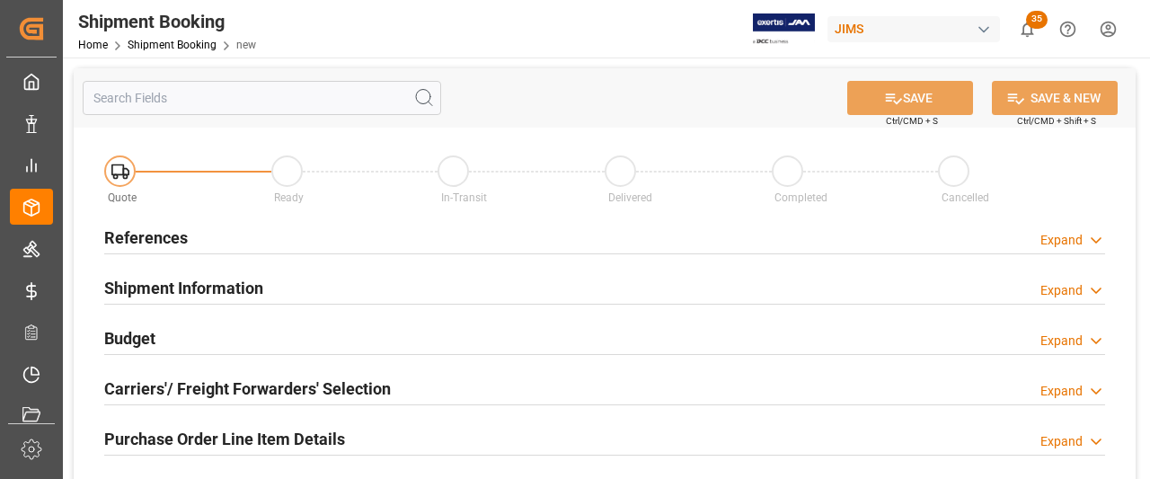
click at [139, 238] on h2 "References" at bounding box center [146, 238] width 84 height 24
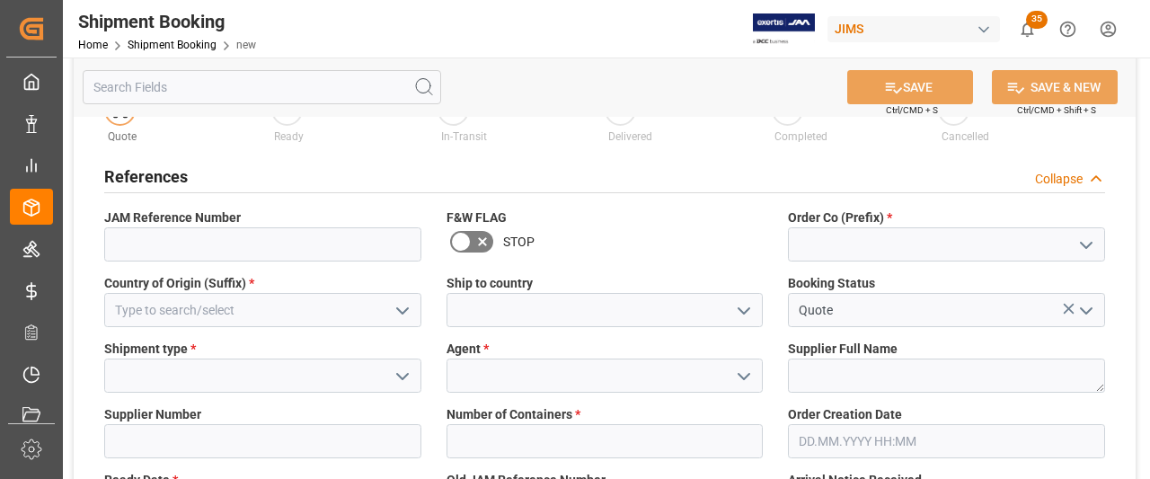
scroll to position [90, 0]
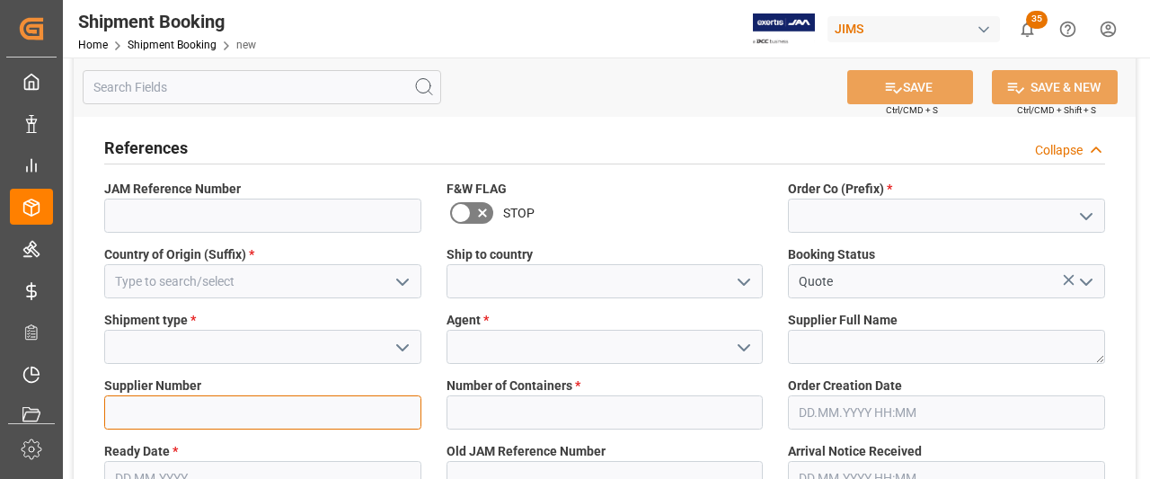
click at [129, 407] on input at bounding box center [262, 412] width 317 height 34
paste input "672313"
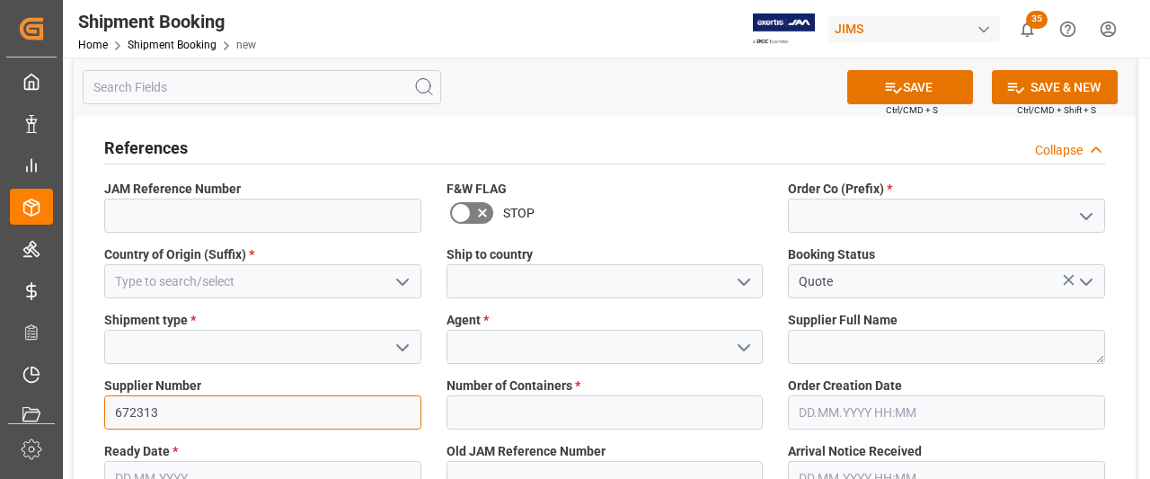
type input "672313"
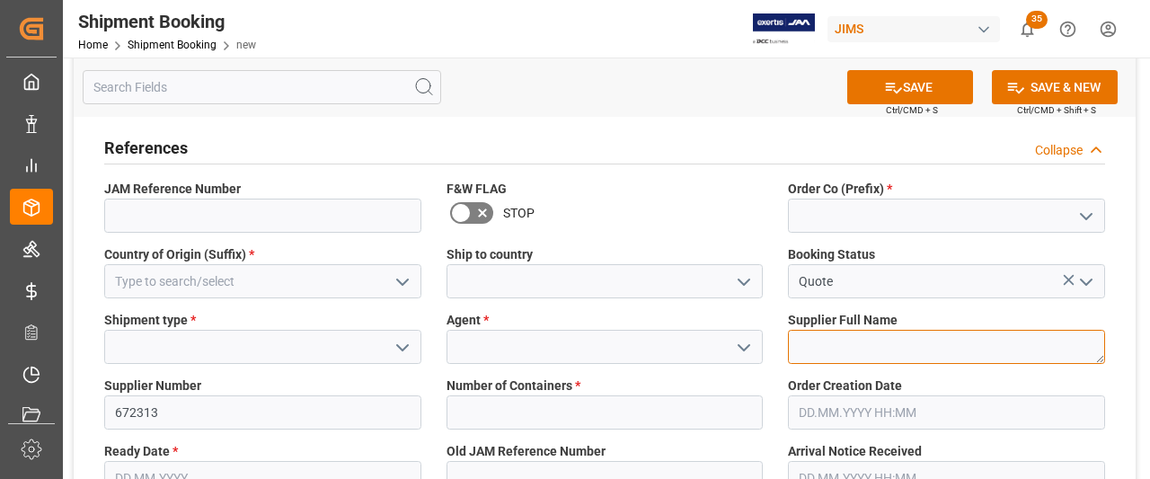
click at [812, 355] on textarea at bounding box center [946, 347] width 317 height 34
paste textarea "IAG"
type textarea "IAG"
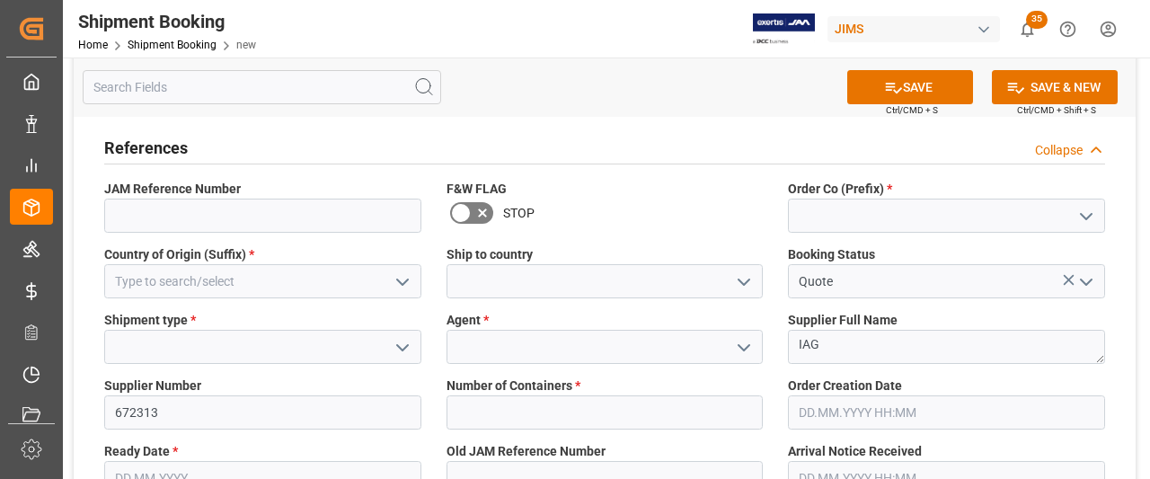
click at [744, 281] on icon "open menu" at bounding box center [744, 282] width 22 height 22
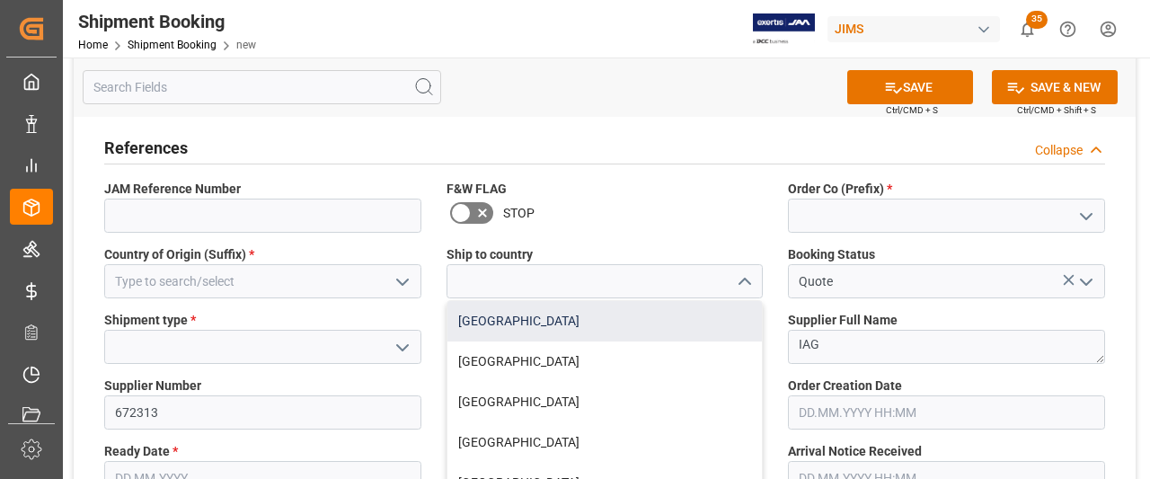
click at [503, 327] on div "Canada" at bounding box center [605, 321] width 315 height 40
type input "Canada"
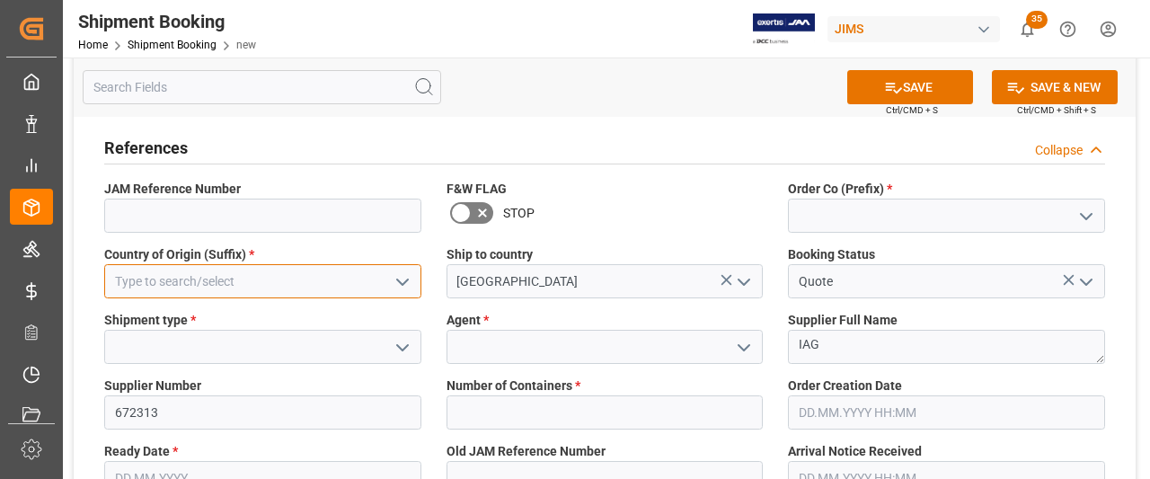
click at [312, 288] on input at bounding box center [262, 281] width 317 height 34
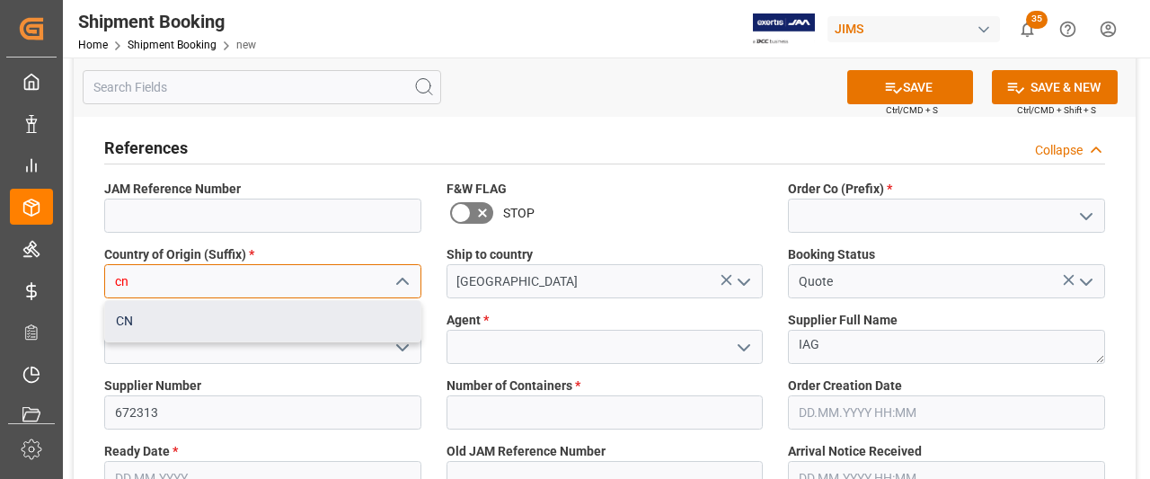
click at [240, 329] on div "CN" at bounding box center [262, 321] width 315 height 40
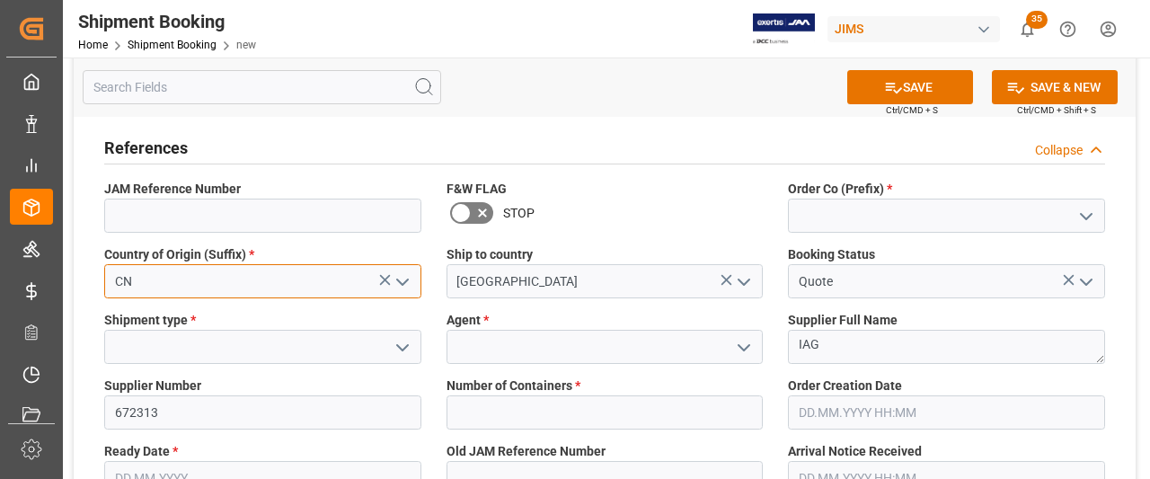
type input "CN"
click at [1080, 209] on icon "open menu" at bounding box center [1087, 217] width 22 height 22
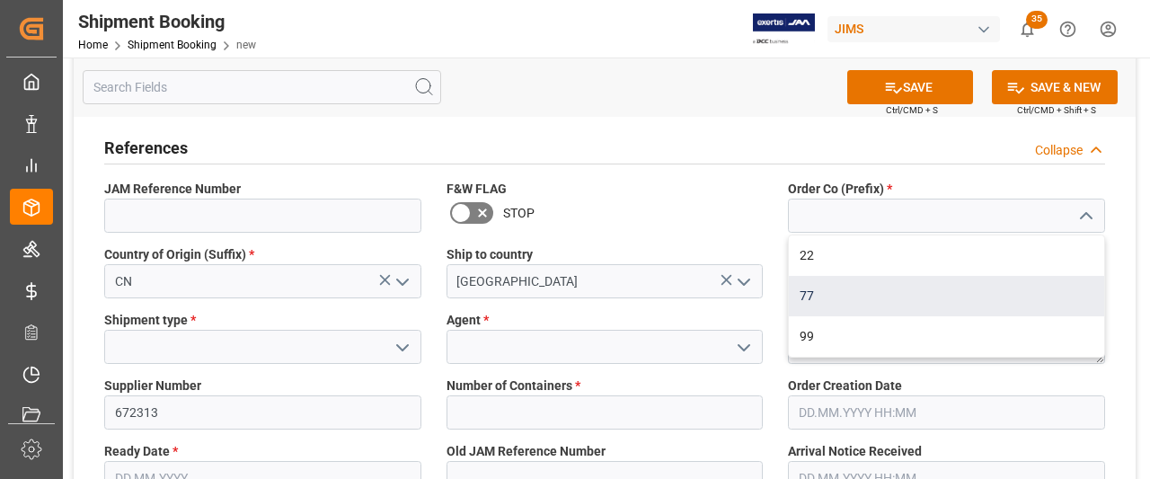
click at [812, 294] on div "77" at bounding box center [946, 296] width 315 height 40
type input "77"
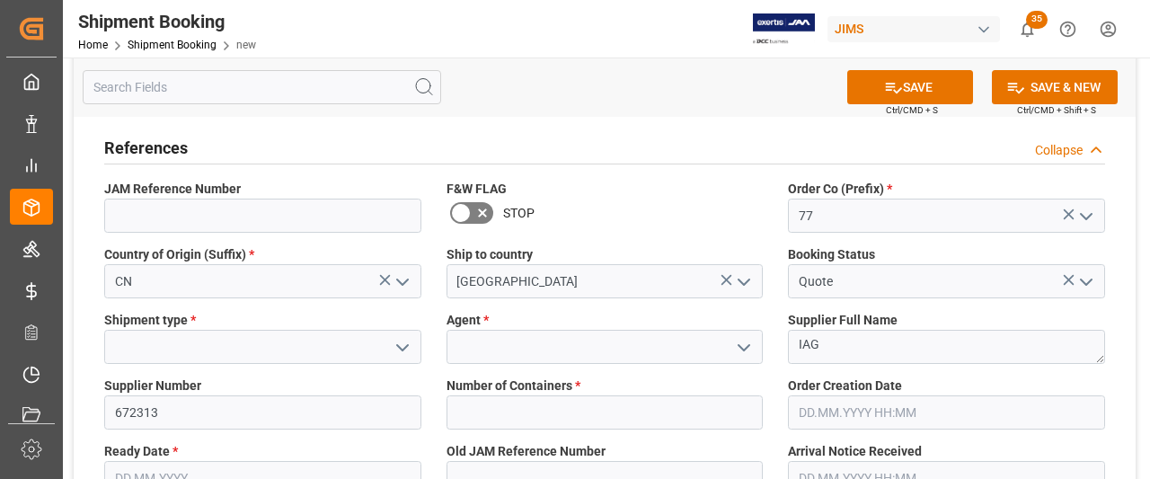
click at [747, 337] on icon "open menu" at bounding box center [744, 348] width 22 height 22
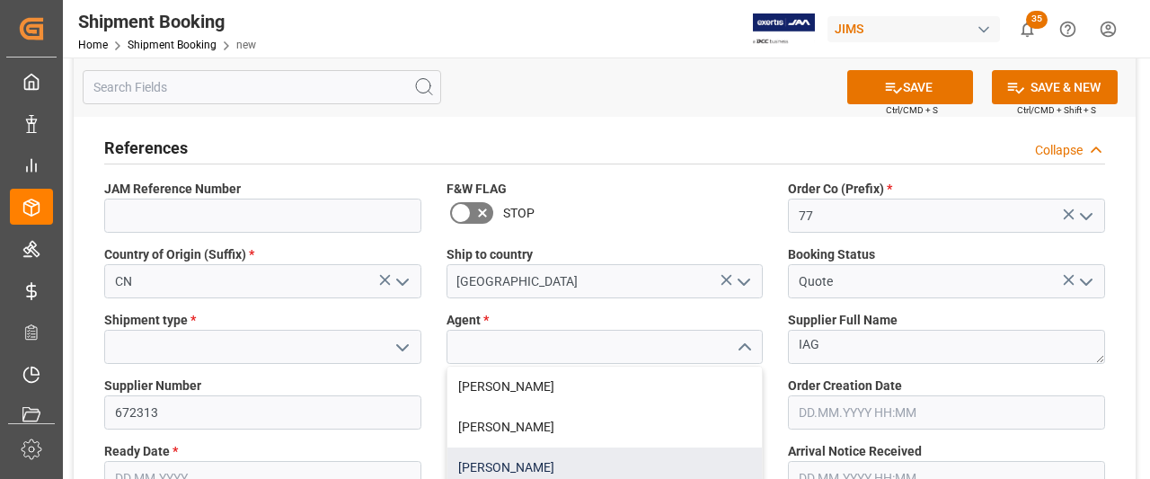
scroll to position [180, 0]
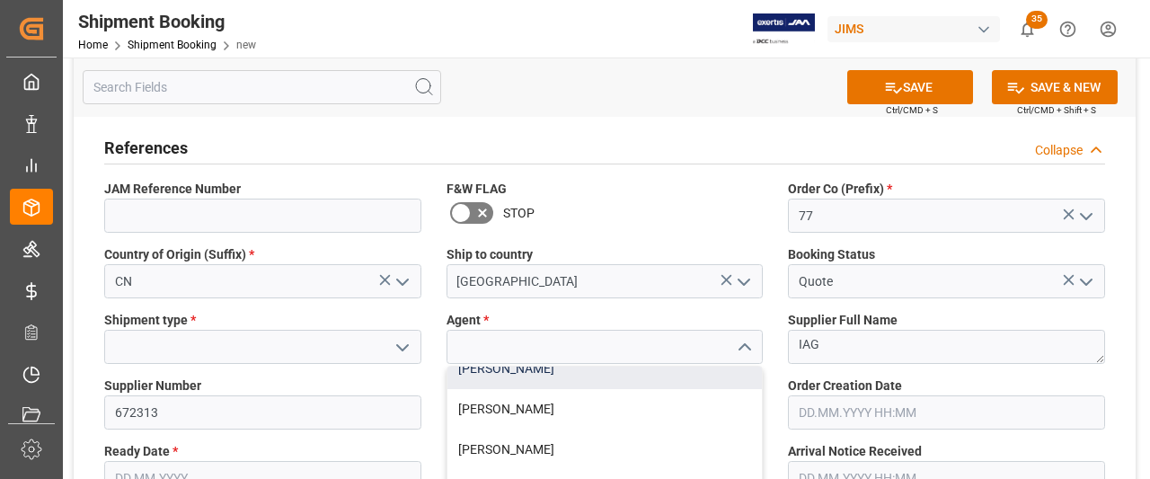
click at [543, 374] on div "Catherine Danielson" at bounding box center [605, 369] width 315 height 40
type input "Catherine Danielson"
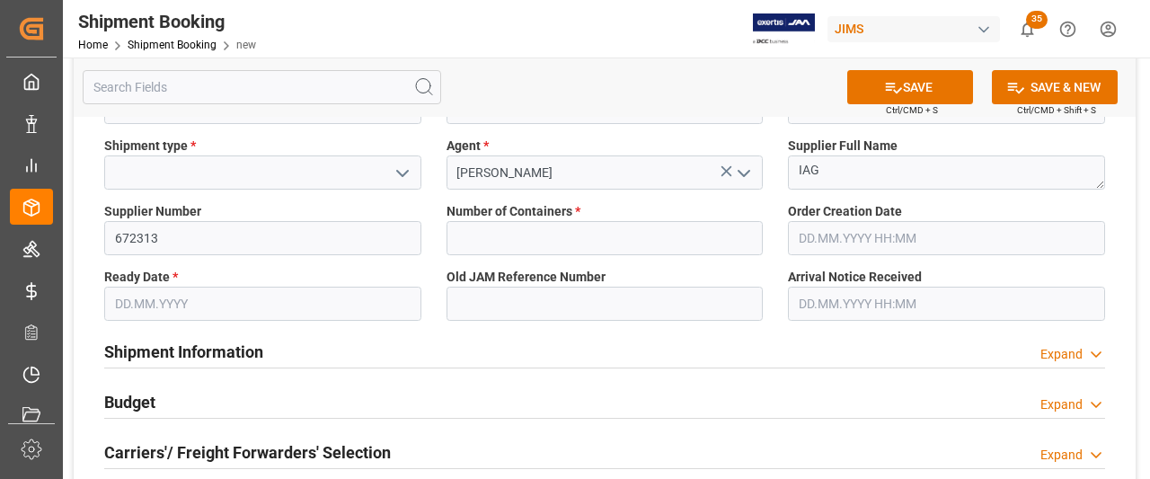
scroll to position [270, 0]
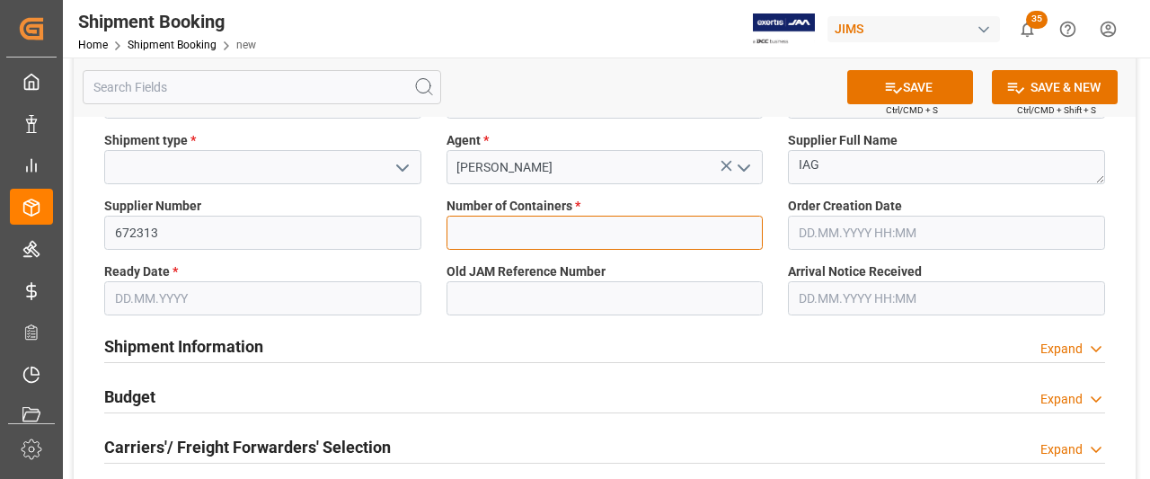
click at [645, 239] on input "text" at bounding box center [605, 233] width 317 height 34
type input "0"
click at [924, 228] on body "Created by potrace 1.15, written by Peter Selinger 2001-2017 Created by potrace…" at bounding box center [575, 239] width 1150 height 479
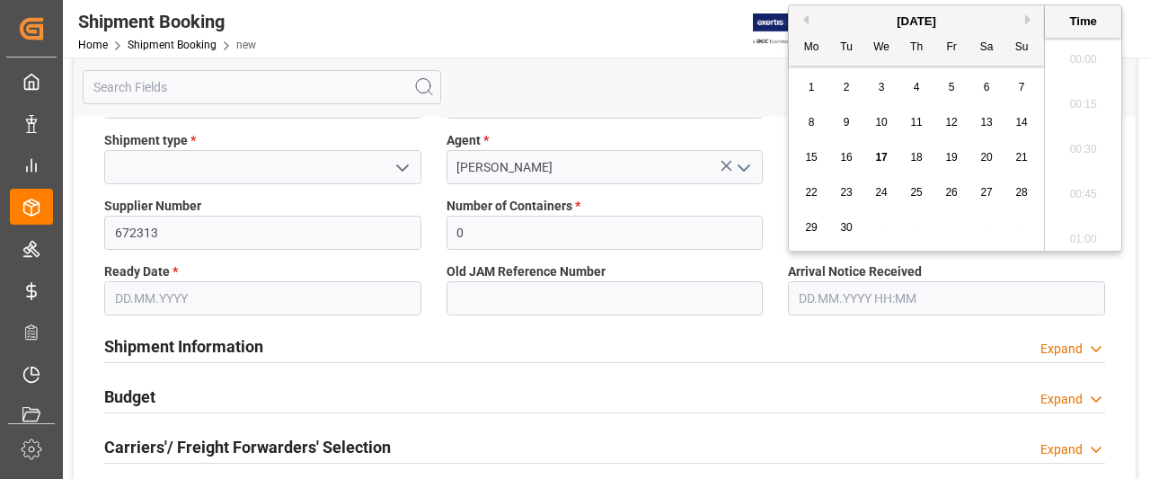
scroll to position [1533, 0]
click at [879, 152] on span "17" at bounding box center [881, 157] width 12 height 13
type input "17.09.2025 00:00"
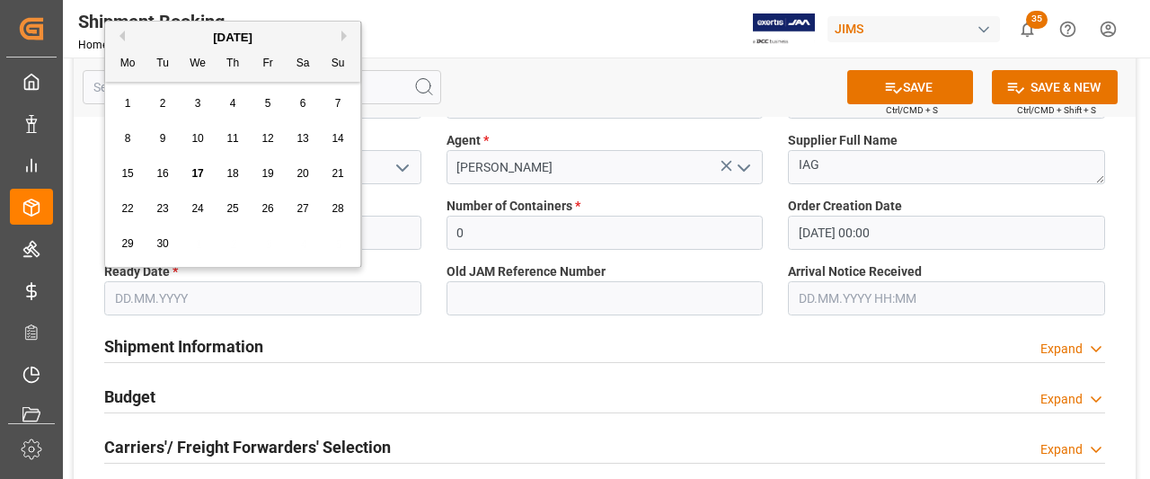
click at [146, 300] on input "text" at bounding box center [262, 298] width 317 height 34
click at [344, 33] on button "Next Month" at bounding box center [346, 36] width 11 height 11
click at [198, 173] on span "17" at bounding box center [197, 173] width 12 height 13
type input "17.09.2025"
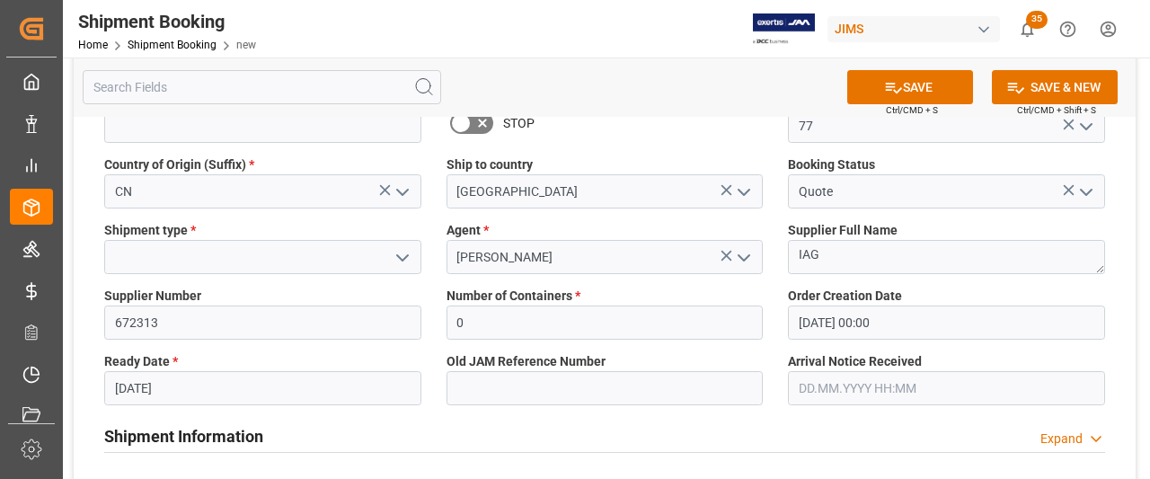
scroll to position [90, 0]
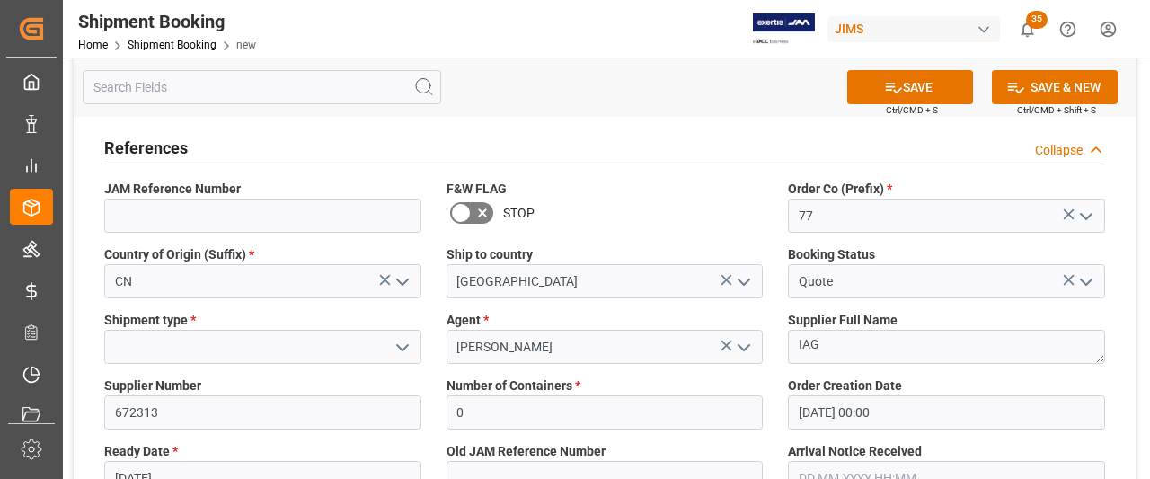
click at [404, 344] on icon "open menu" at bounding box center [403, 348] width 22 height 22
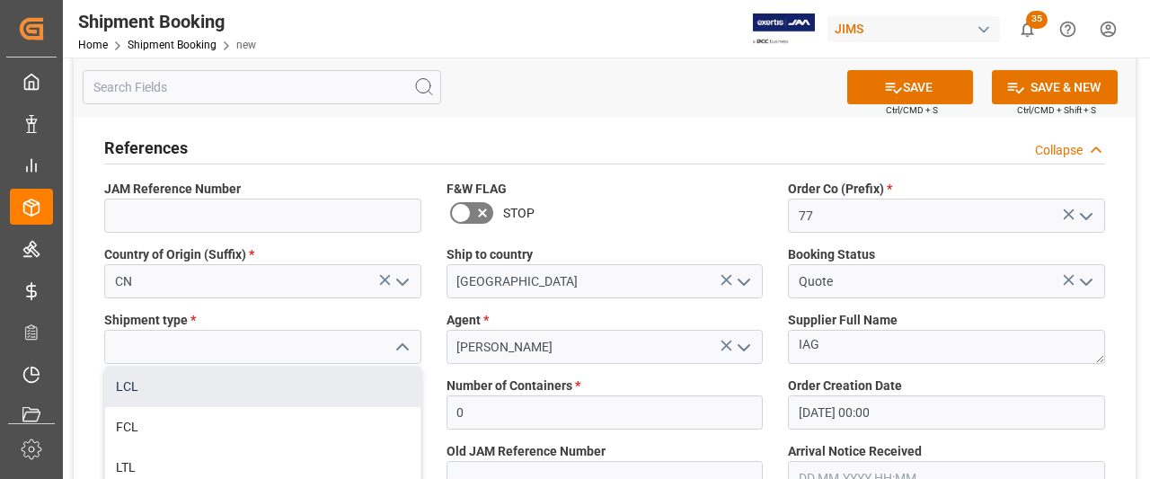
click at [153, 391] on div "LCL" at bounding box center [262, 387] width 315 height 40
type input "LCL"
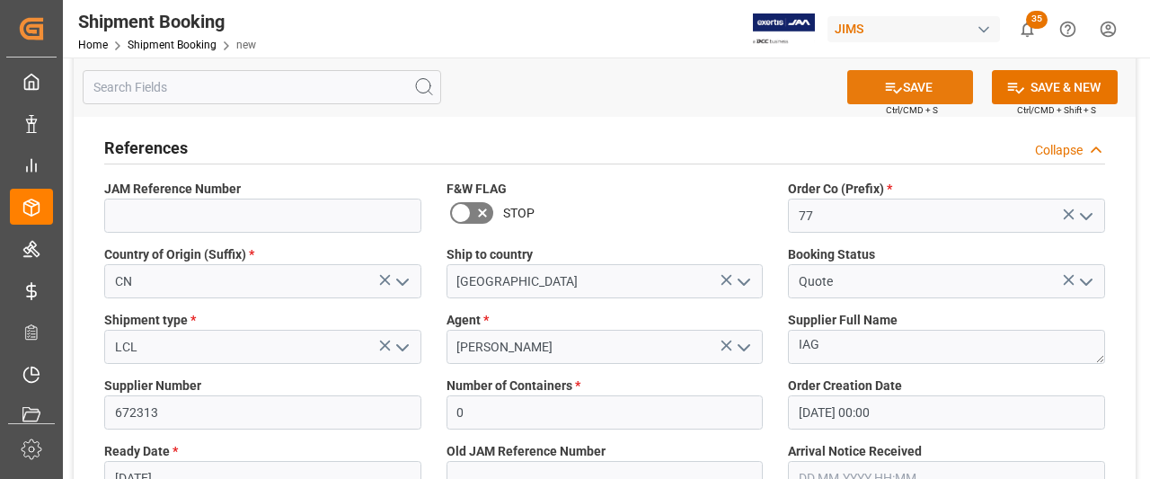
click at [925, 89] on button "SAVE" at bounding box center [910, 87] width 126 height 34
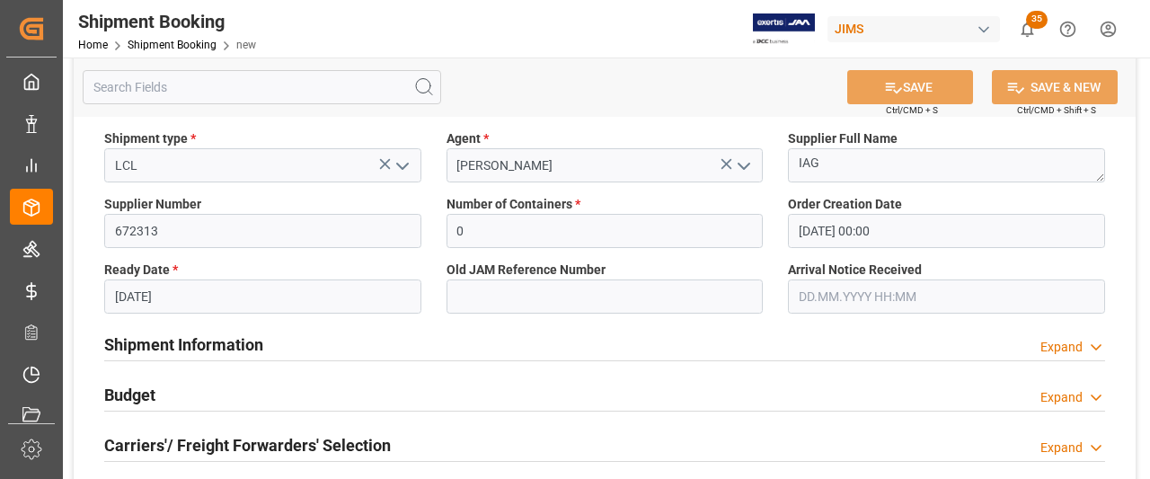
scroll to position [359, 0]
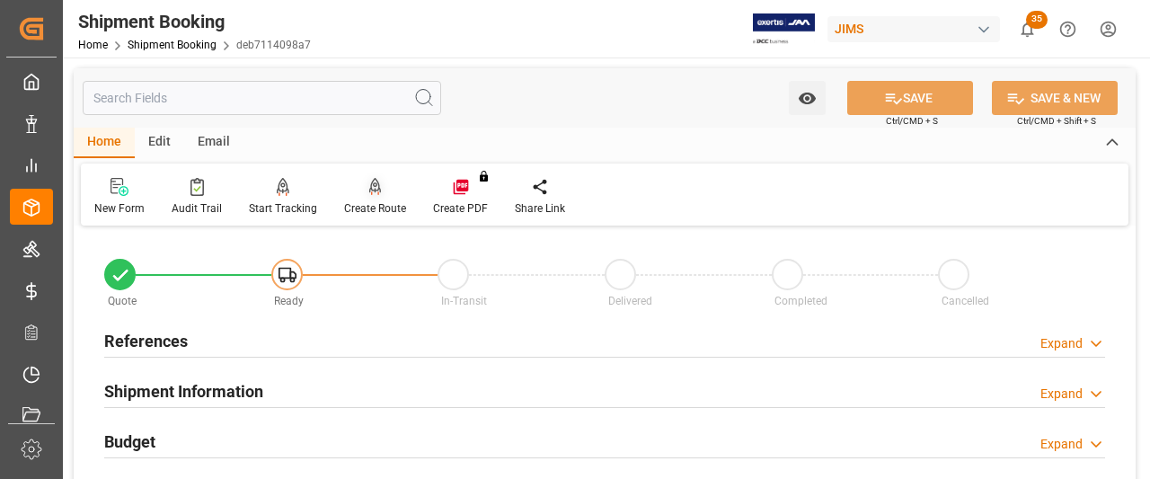
click at [385, 205] on div "Create Route" at bounding box center [375, 208] width 62 height 16
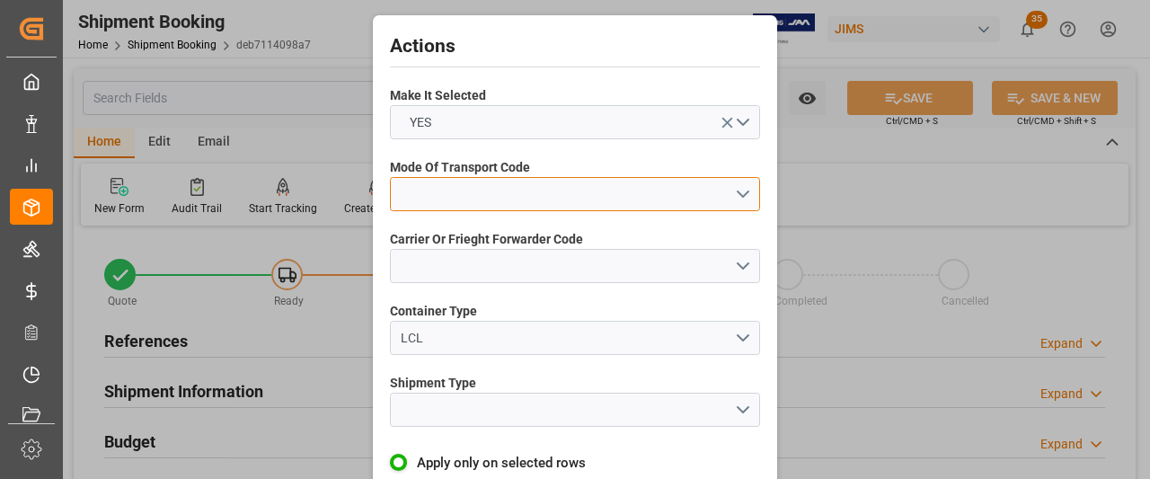
click at [604, 198] on button "open menu" at bounding box center [575, 194] width 370 height 34
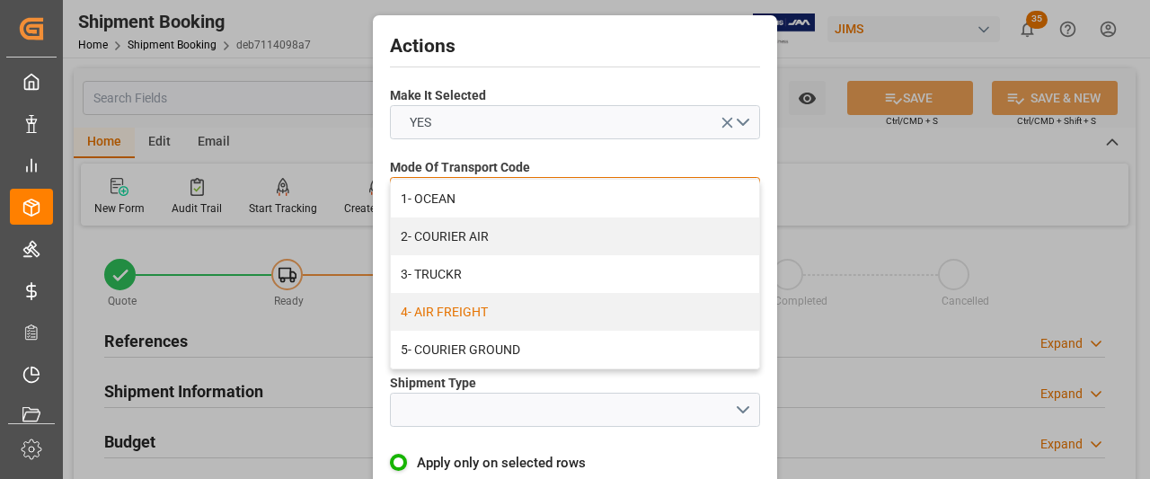
click at [447, 312] on div "4- AIR FREIGHT" at bounding box center [575, 312] width 368 height 38
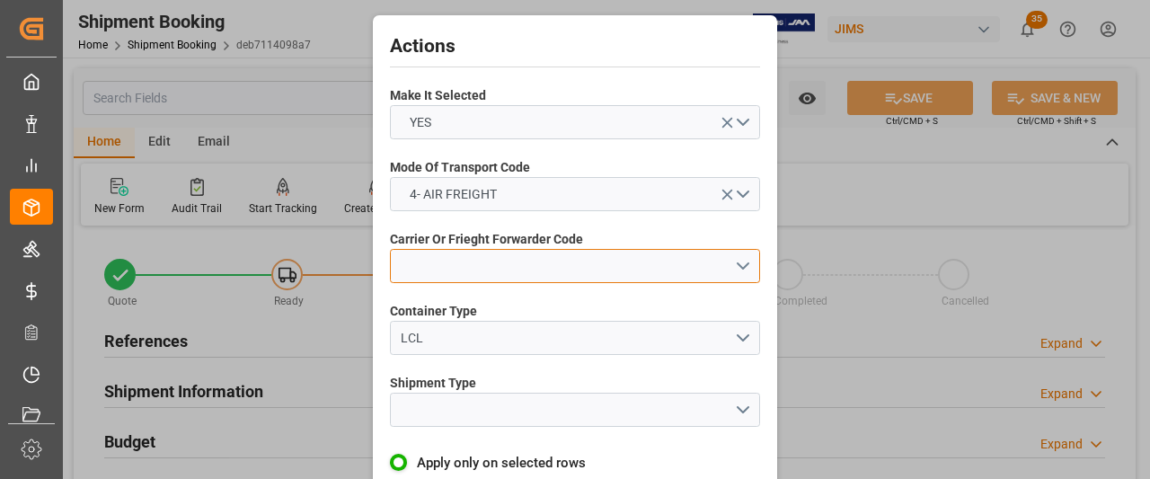
click at [512, 263] on button "open menu" at bounding box center [575, 266] width 370 height 34
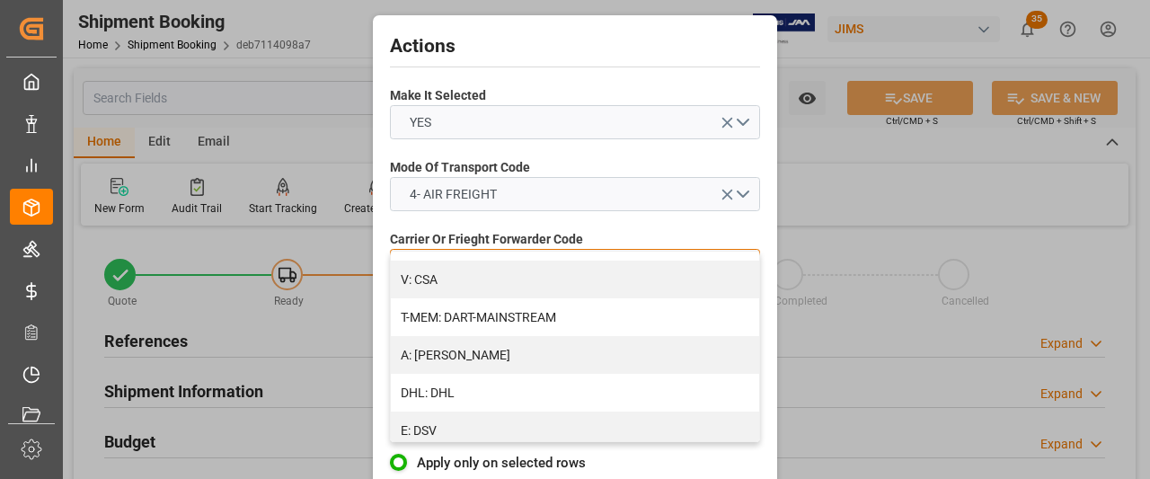
scroll to position [270, 0]
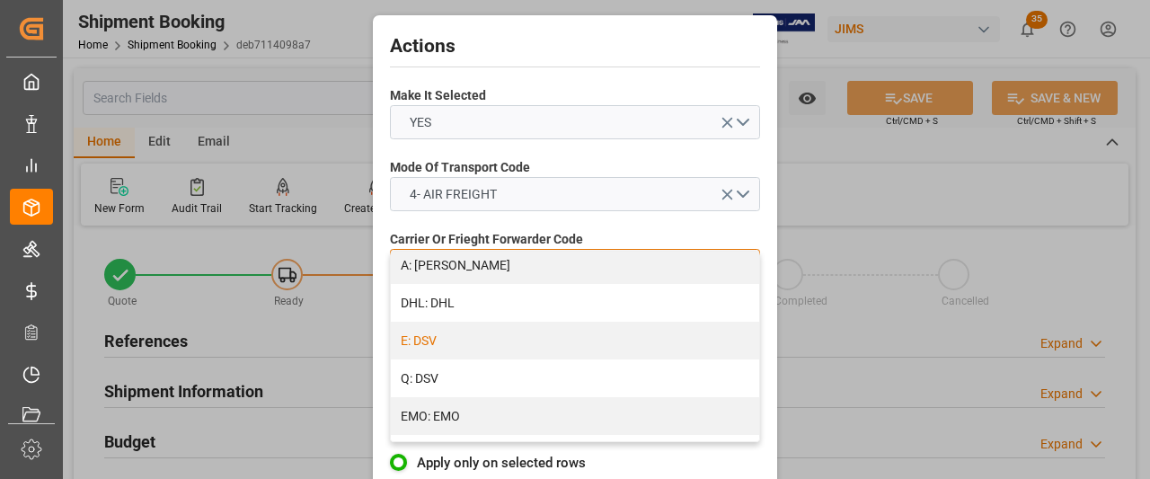
click at [451, 342] on div "E: DSV" at bounding box center [575, 341] width 368 height 38
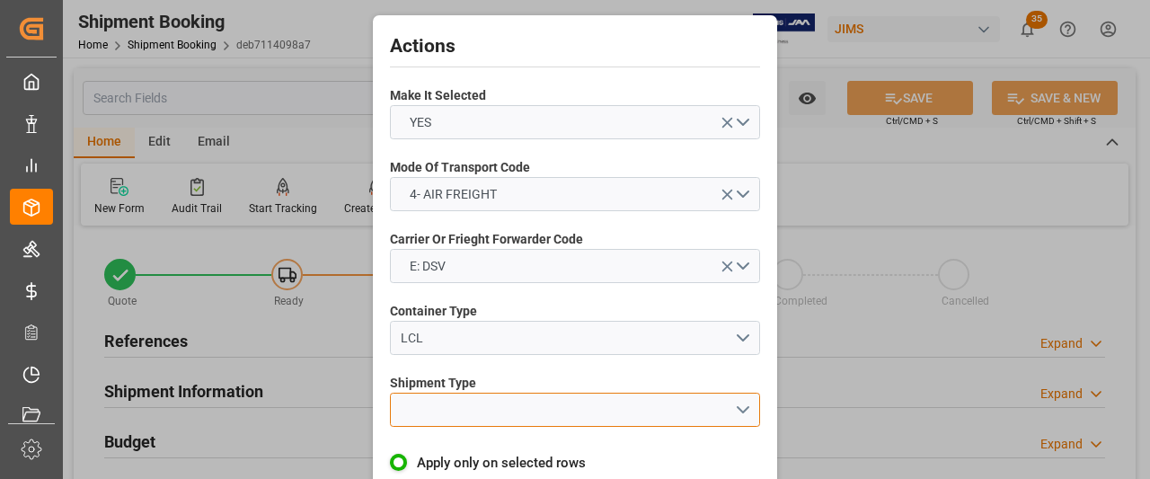
click at [439, 412] on button "open menu" at bounding box center [575, 410] width 370 height 34
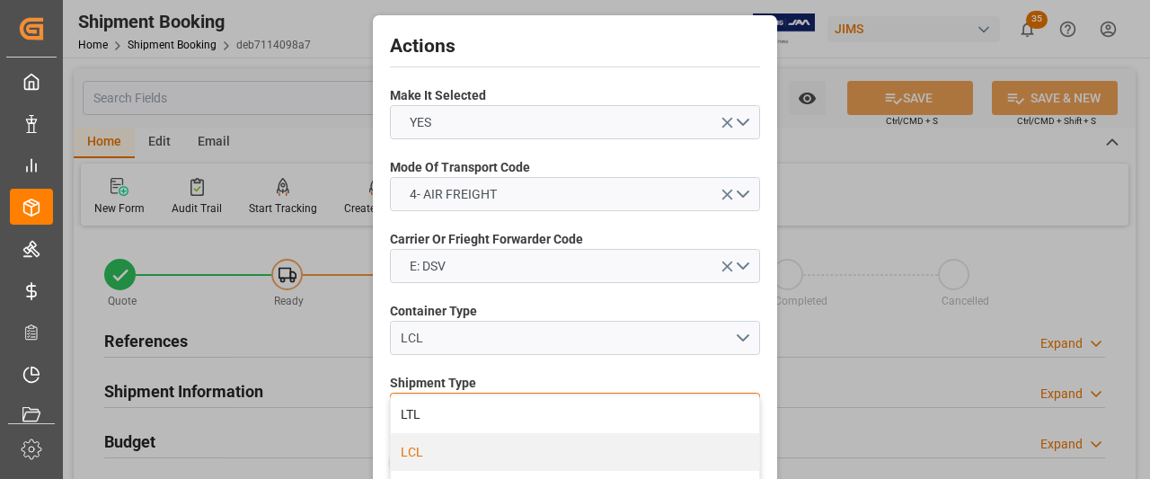
click at [412, 450] on div "LCL" at bounding box center [575, 452] width 368 height 38
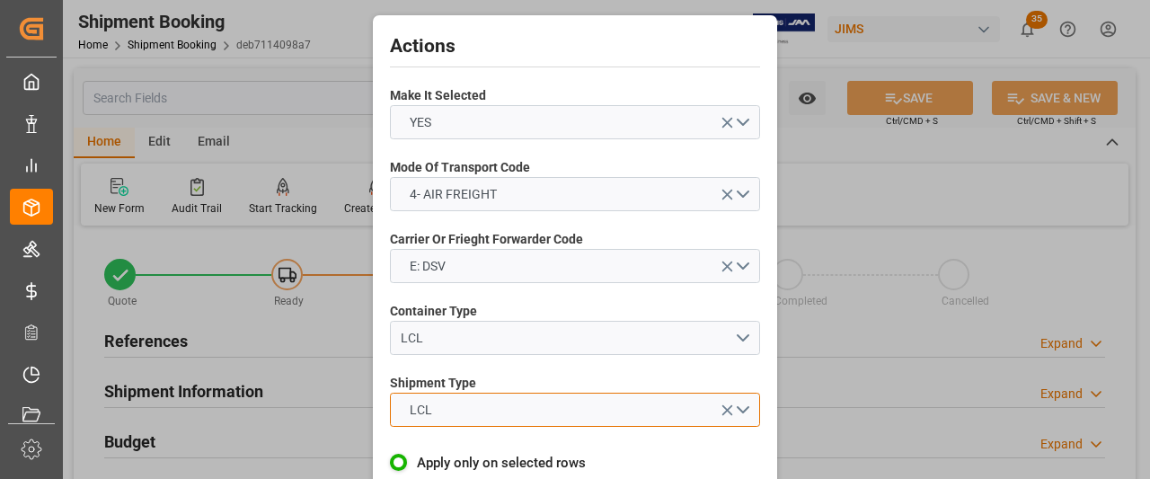
scroll to position [79, 0]
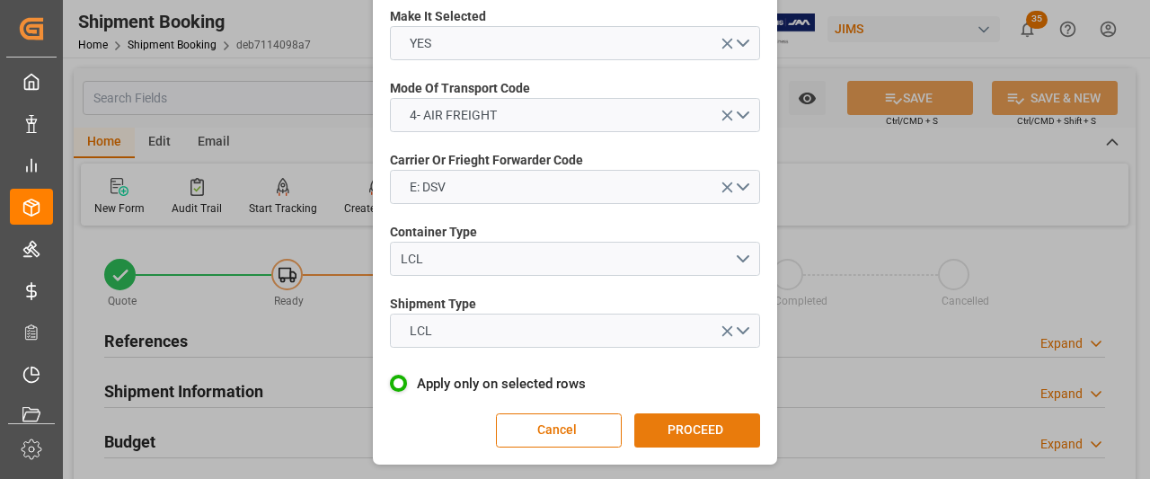
click at [661, 429] on button "PROCEED" at bounding box center [697, 430] width 126 height 34
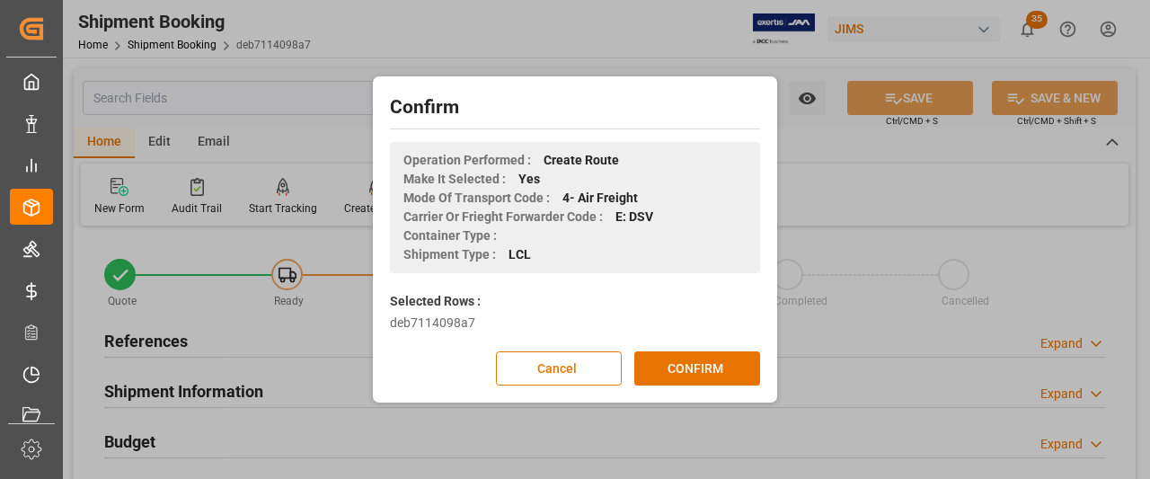
scroll to position [0, 0]
click at [687, 369] on button "CONFIRM" at bounding box center [697, 368] width 126 height 34
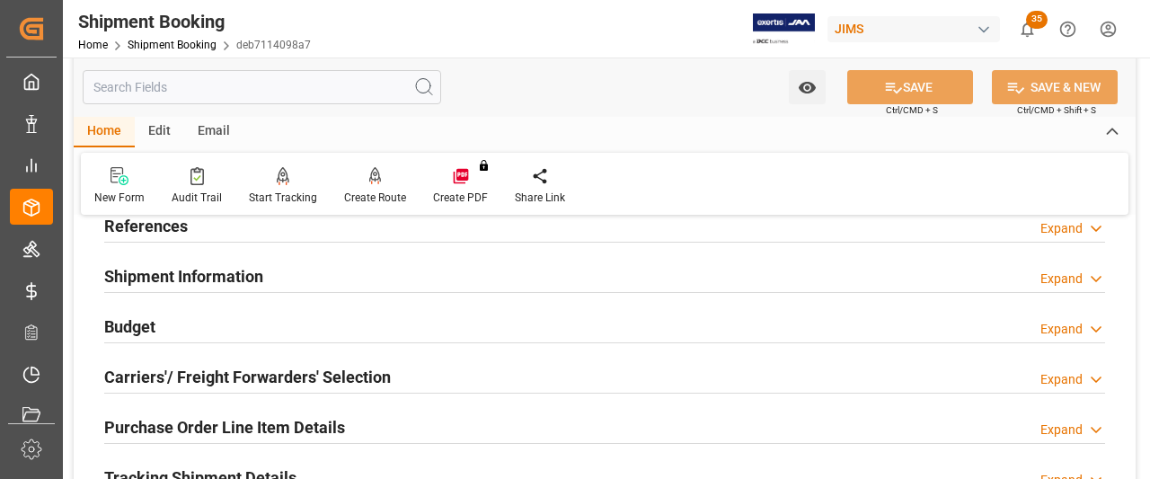
scroll to position [90, 0]
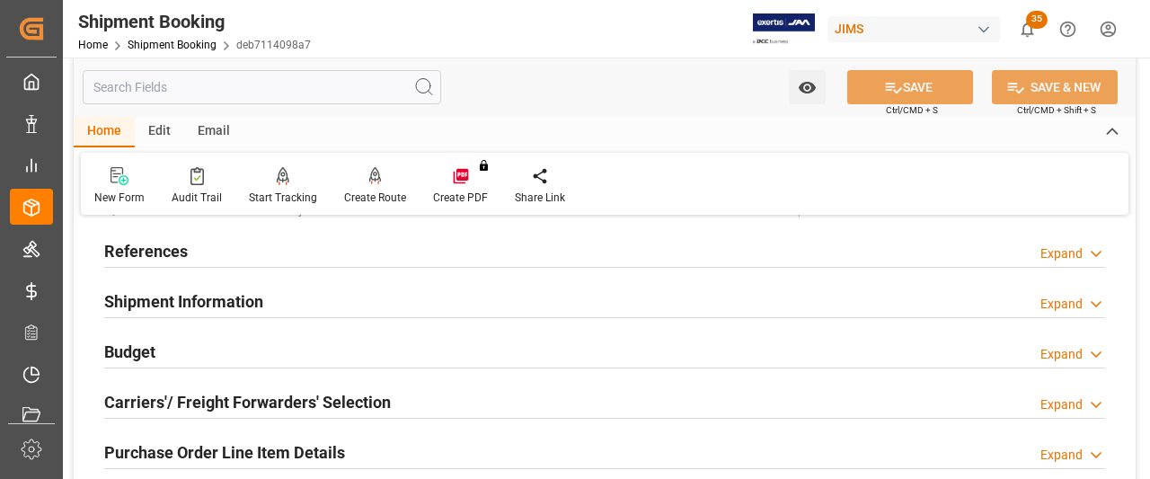
click at [178, 405] on h2 "Carriers'/ Freight Forwarders' Selection" at bounding box center [247, 402] width 287 height 24
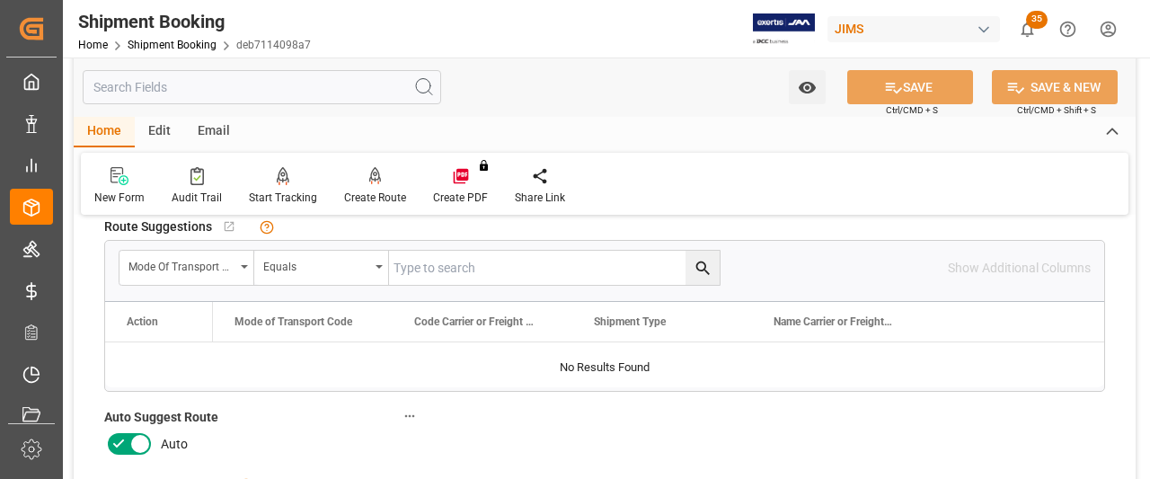
scroll to position [359, 0]
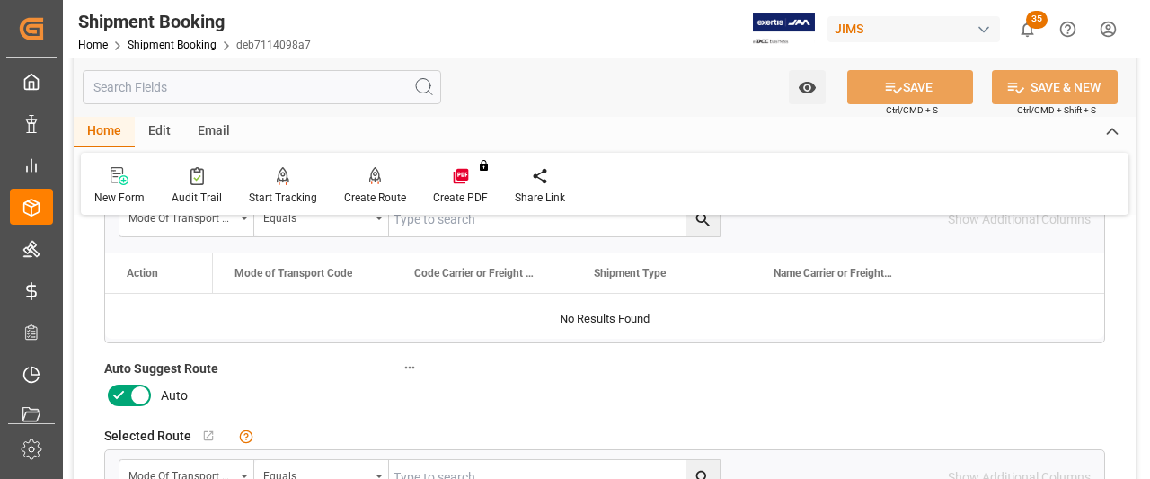
click at [144, 396] on icon at bounding box center [140, 396] width 9 height 9
click at [0, 0] on input "checkbox" at bounding box center [0, 0] width 0 height 0
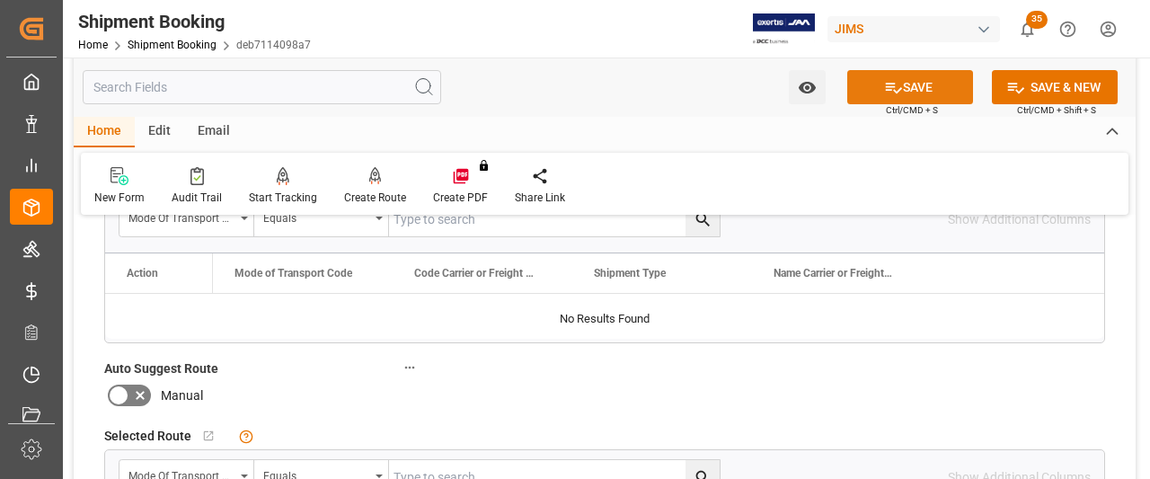
click at [918, 96] on button "SAVE" at bounding box center [910, 87] width 126 height 34
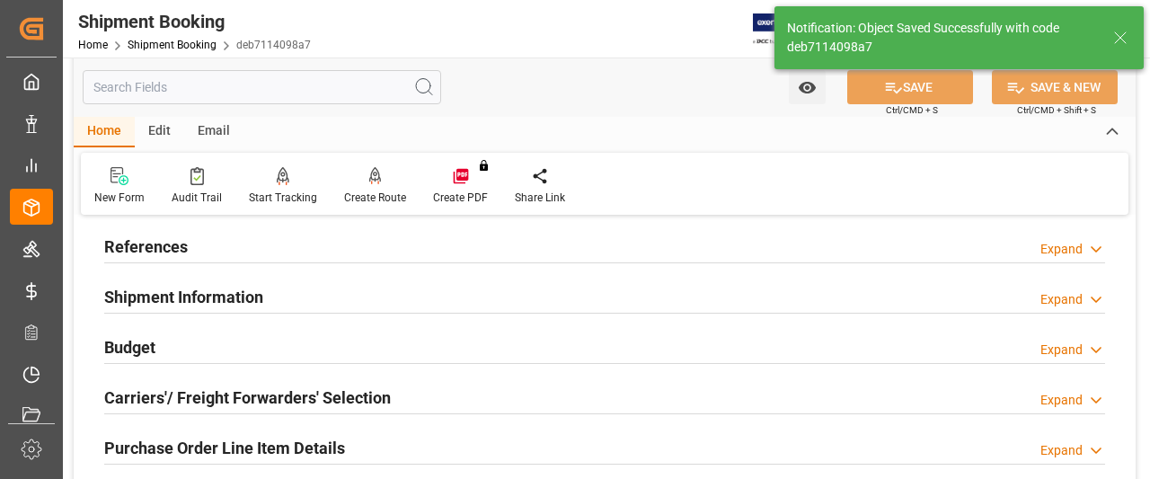
scroll to position [92, 0]
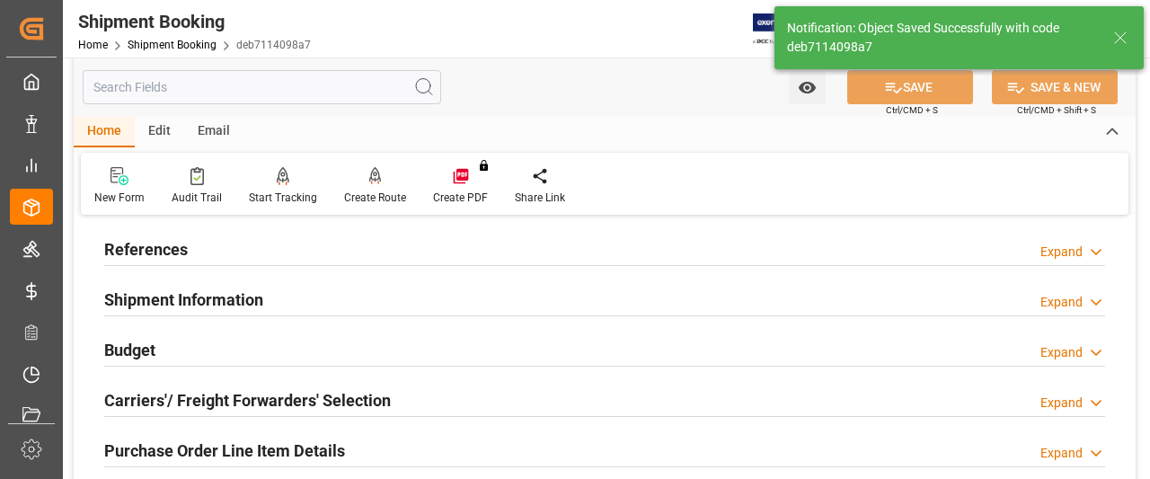
click at [182, 405] on h2 "Carriers'/ Freight Forwarders' Selection" at bounding box center [247, 400] width 287 height 24
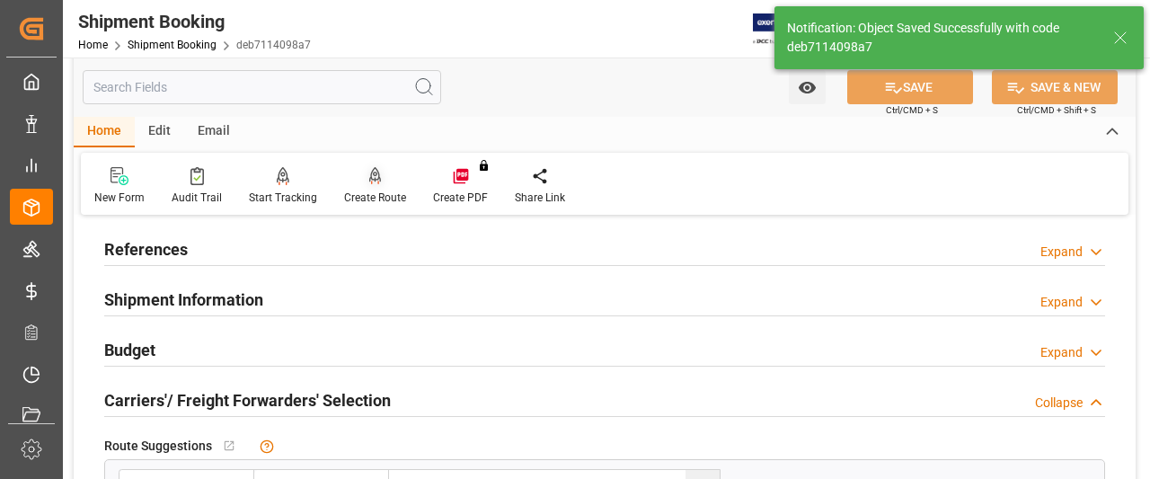
click at [382, 186] on div "Create Route" at bounding box center [375, 186] width 89 height 40
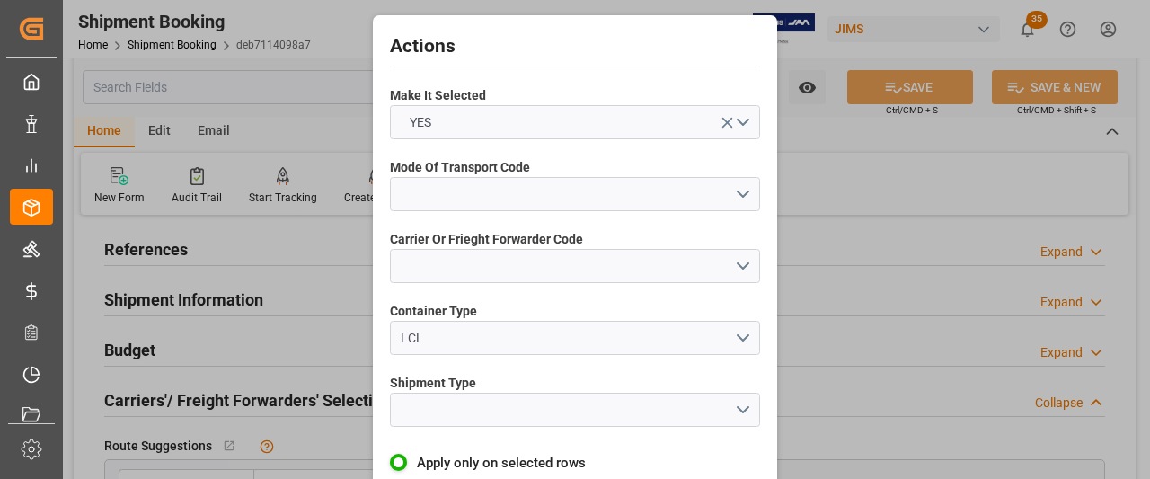
click at [615, 211] on div "Mode Of Transport Code" at bounding box center [575, 185] width 370 height 66
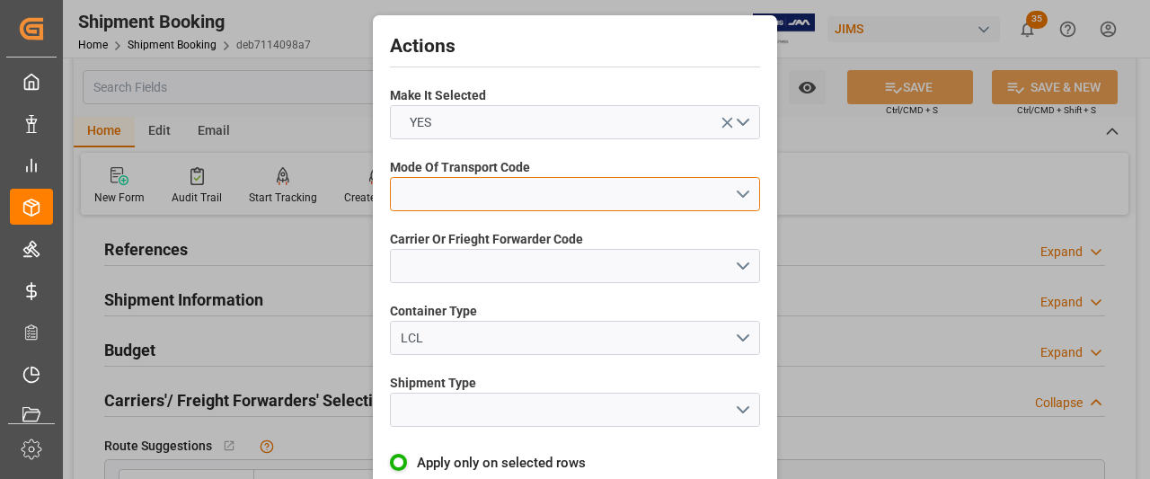
click at [506, 194] on button "open menu" at bounding box center [575, 194] width 370 height 34
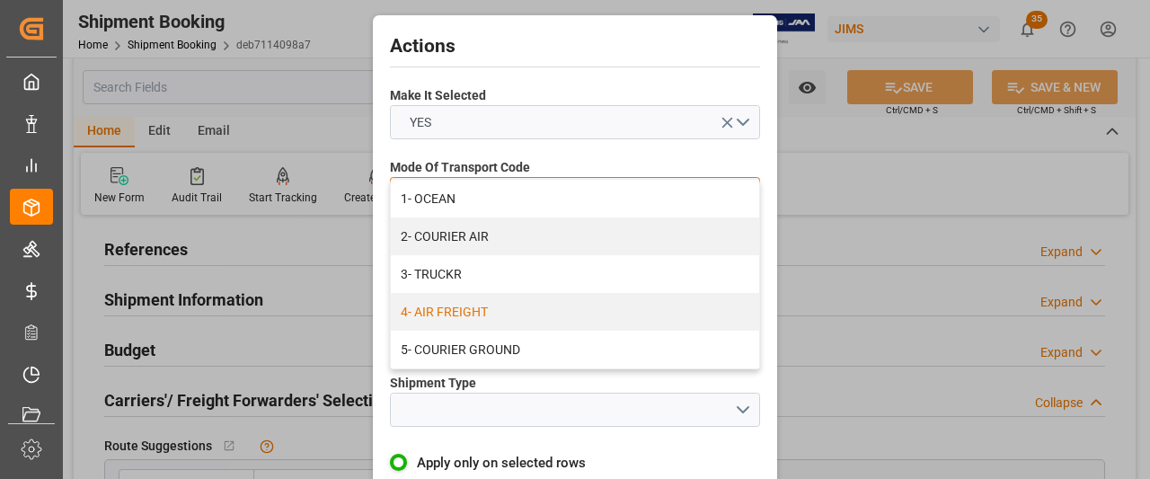
click at [442, 316] on div "4- AIR FREIGHT" at bounding box center [575, 312] width 368 height 38
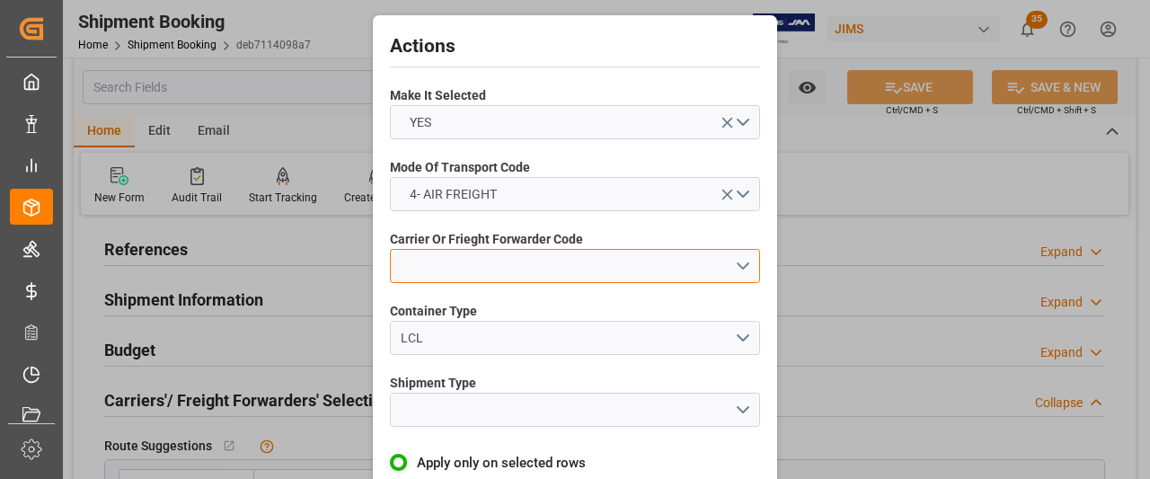
click at [419, 274] on button "open menu" at bounding box center [575, 266] width 370 height 34
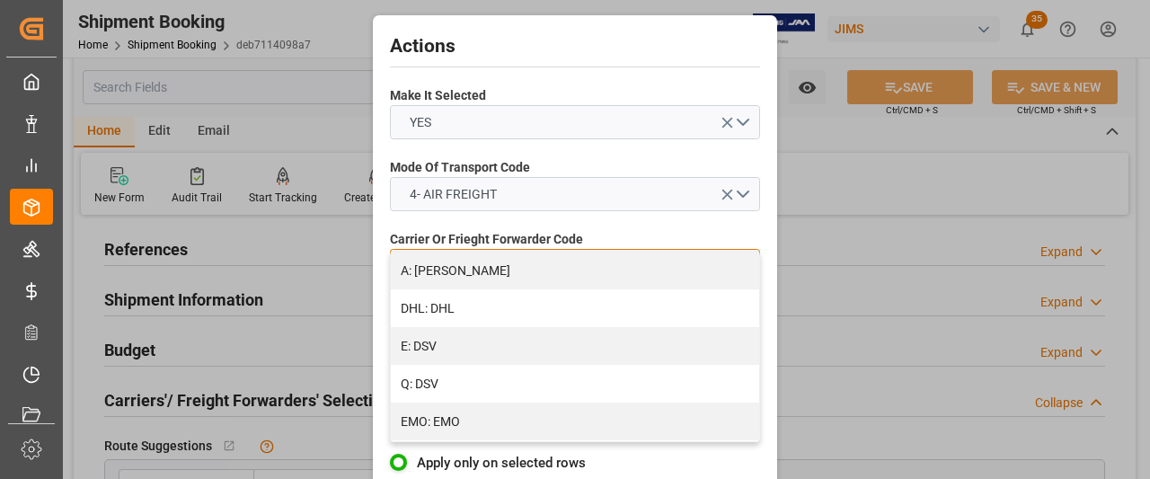
scroll to position [270, 0]
click at [428, 346] on div "E: DSV" at bounding box center [575, 341] width 368 height 38
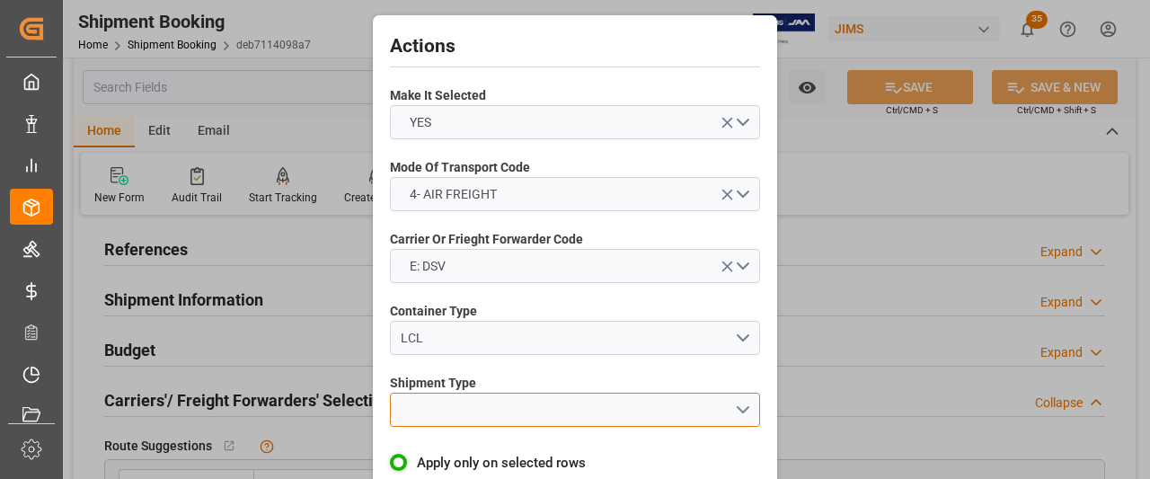
click at [459, 410] on button "open menu" at bounding box center [575, 410] width 370 height 34
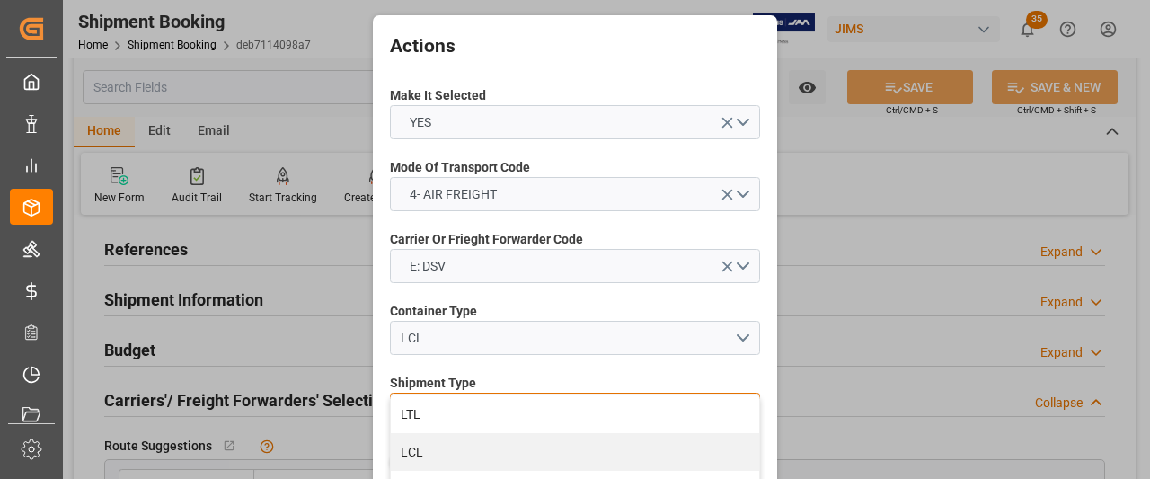
click at [412, 455] on div "LCL" at bounding box center [575, 452] width 368 height 38
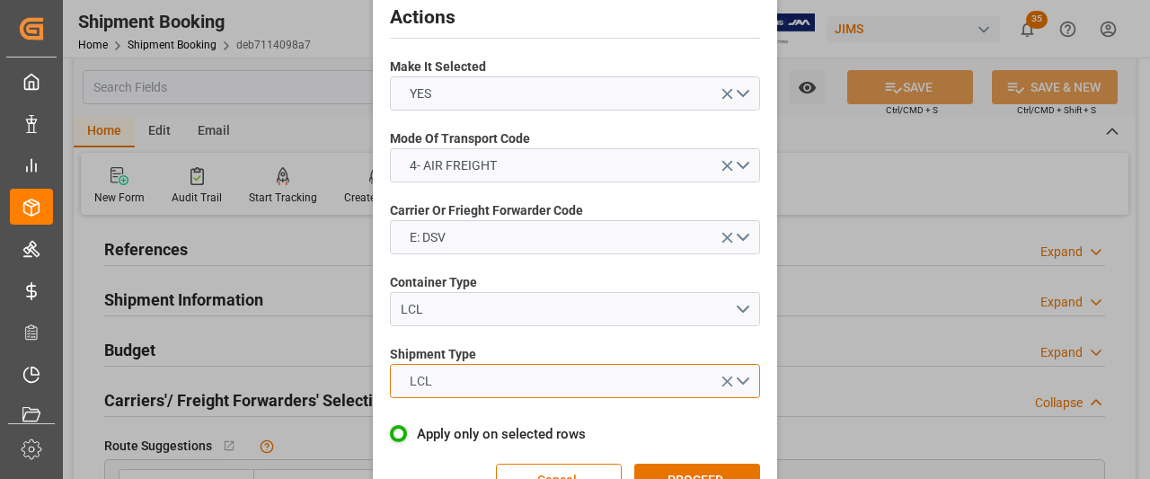
scroll to position [79, 0]
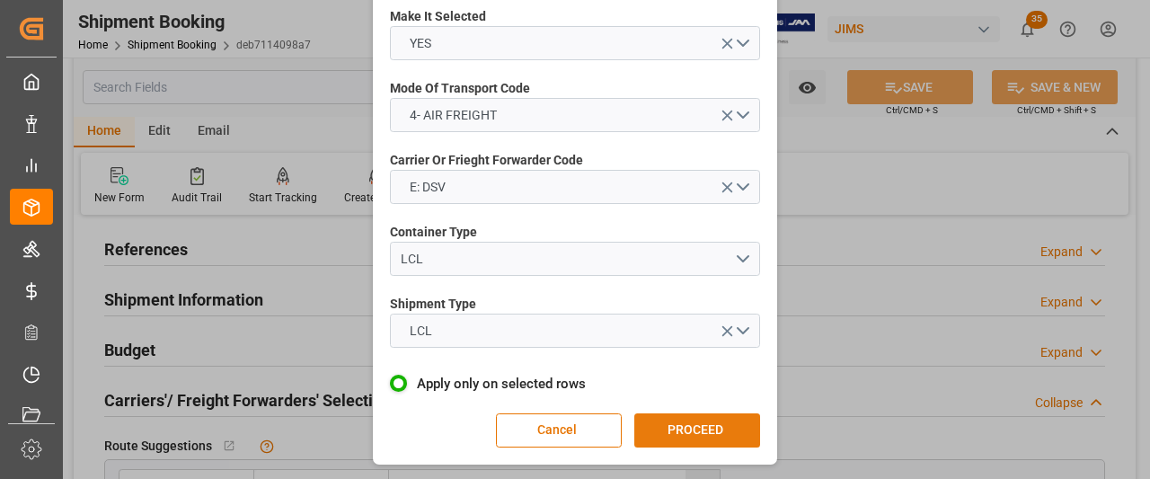
click at [649, 430] on button "PROCEED" at bounding box center [697, 430] width 126 height 34
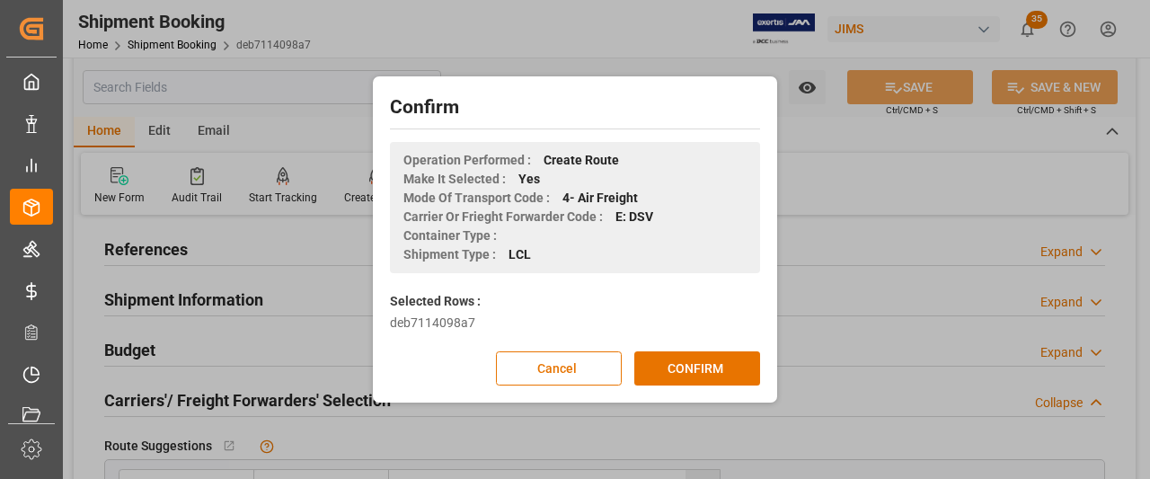
scroll to position [0, 0]
click at [689, 374] on button "CONFIRM" at bounding box center [697, 368] width 126 height 34
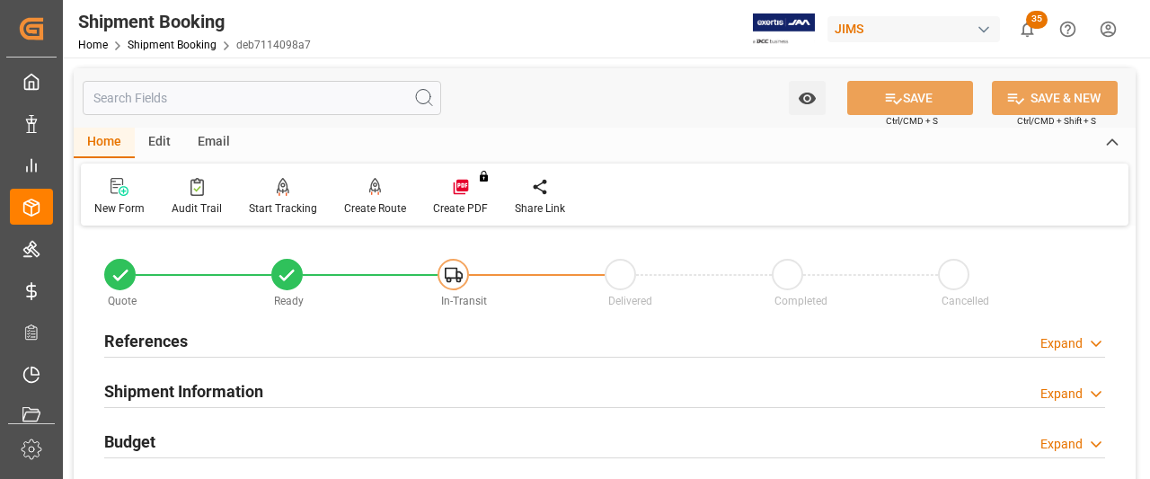
click at [141, 346] on h2 "References" at bounding box center [146, 341] width 84 height 24
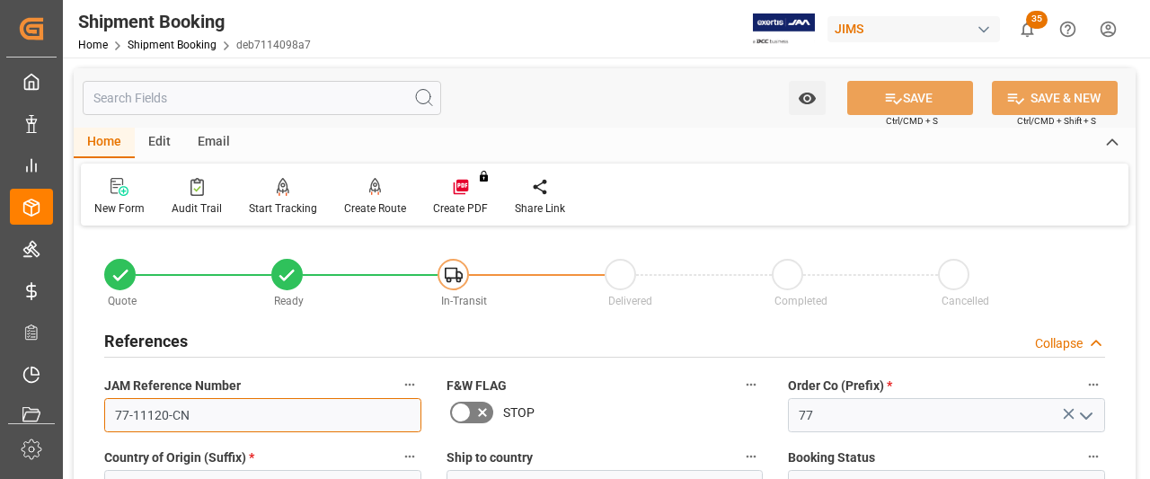
drag, startPoint x: 191, startPoint y: 418, endPoint x: 91, endPoint y: 407, distance: 100.3
